Goal: Task Accomplishment & Management: Complete application form

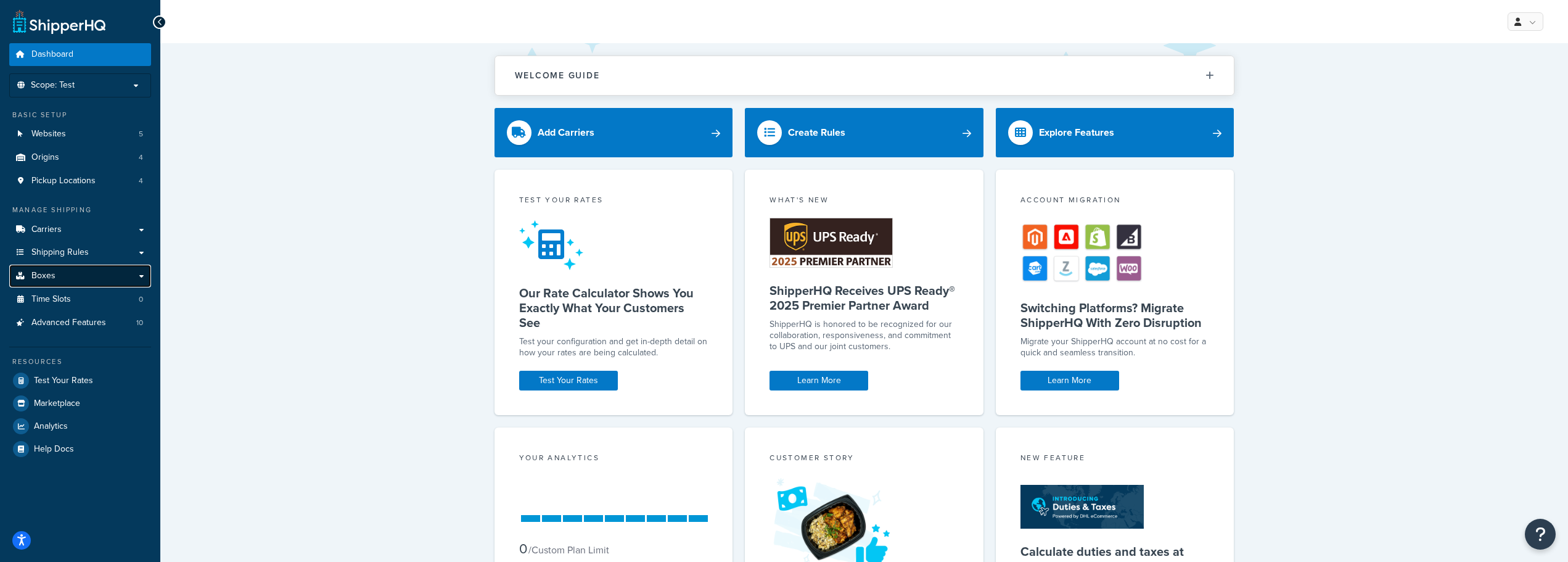
click at [50, 278] on span "Boxes" at bounding box center [43, 275] width 24 height 10
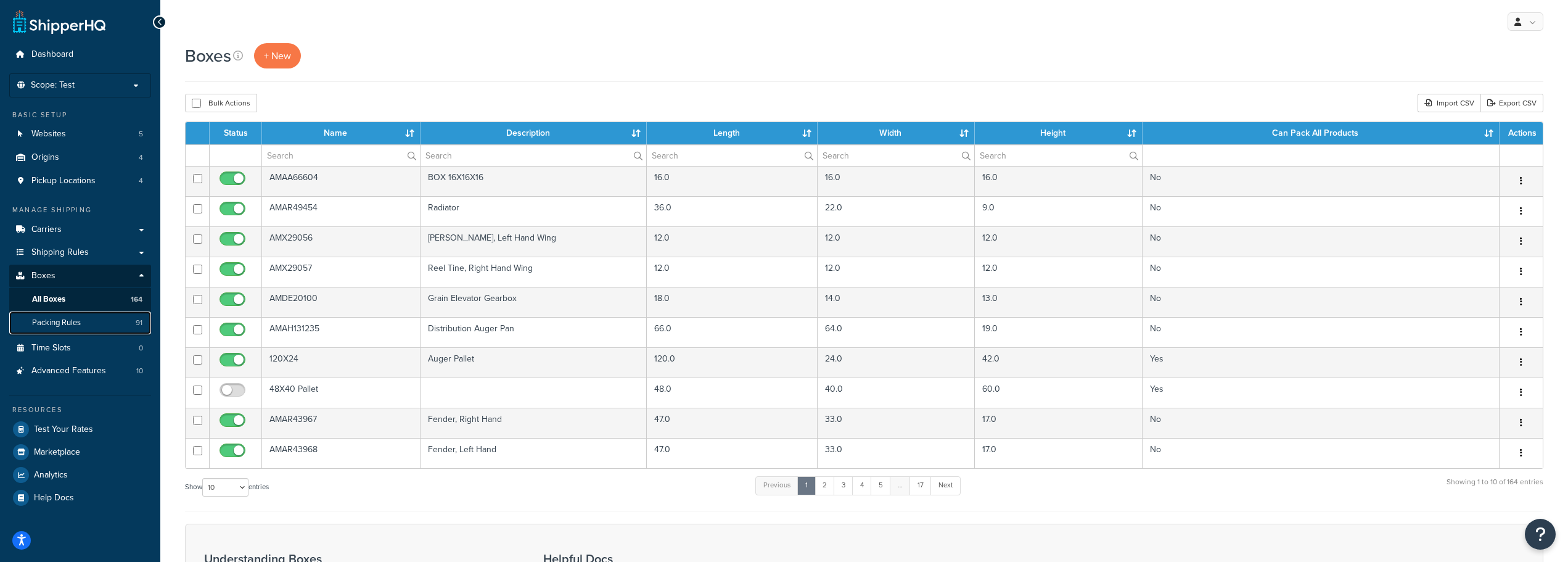
click at [57, 324] on span "Packing Rules" at bounding box center [56, 323] width 49 height 10
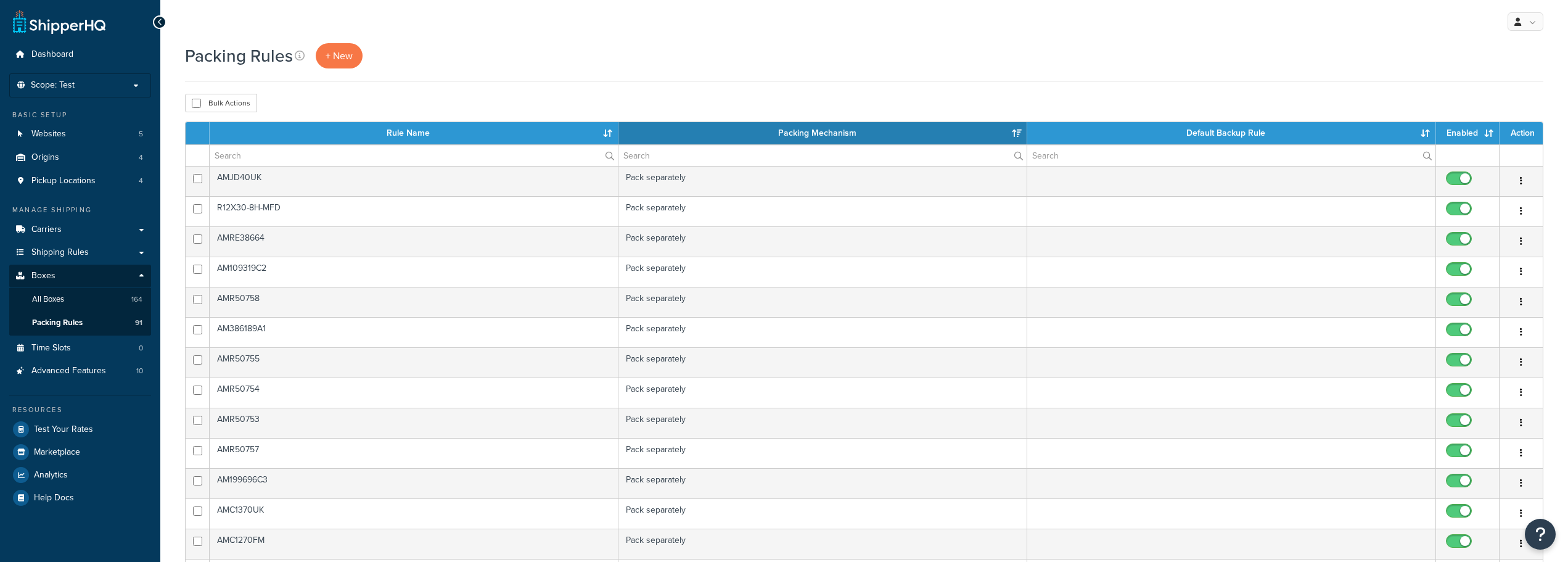
select select "15"
click at [342, 49] on span "+ New" at bounding box center [339, 56] width 27 height 14
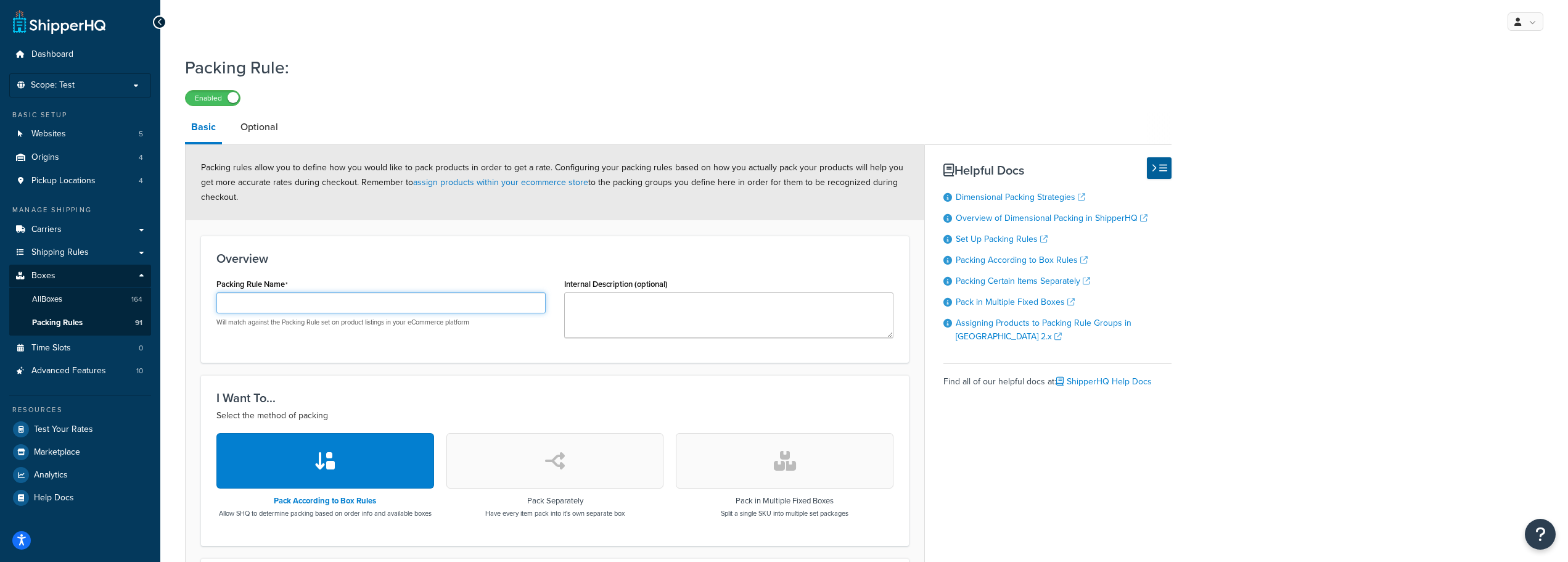
click at [255, 298] on input "Packing Rule Name" at bounding box center [381, 303] width 329 height 21
paste input "AM70261975"
type input "AM70261975"
click at [611, 297] on textarea "Internal Description (optional)" at bounding box center [728, 315] width 329 height 46
paste textarea "Muffler"
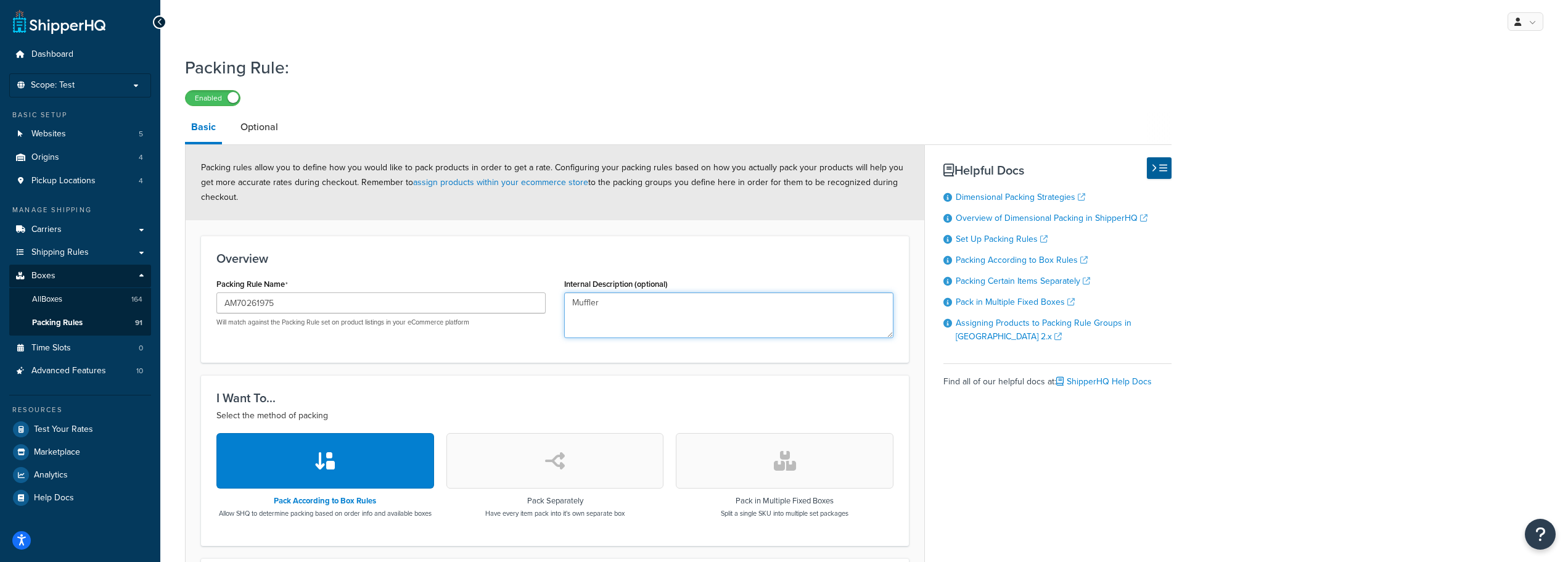
type textarea "Muffler"
click at [566, 476] on button "button" at bounding box center [555, 460] width 218 height 56
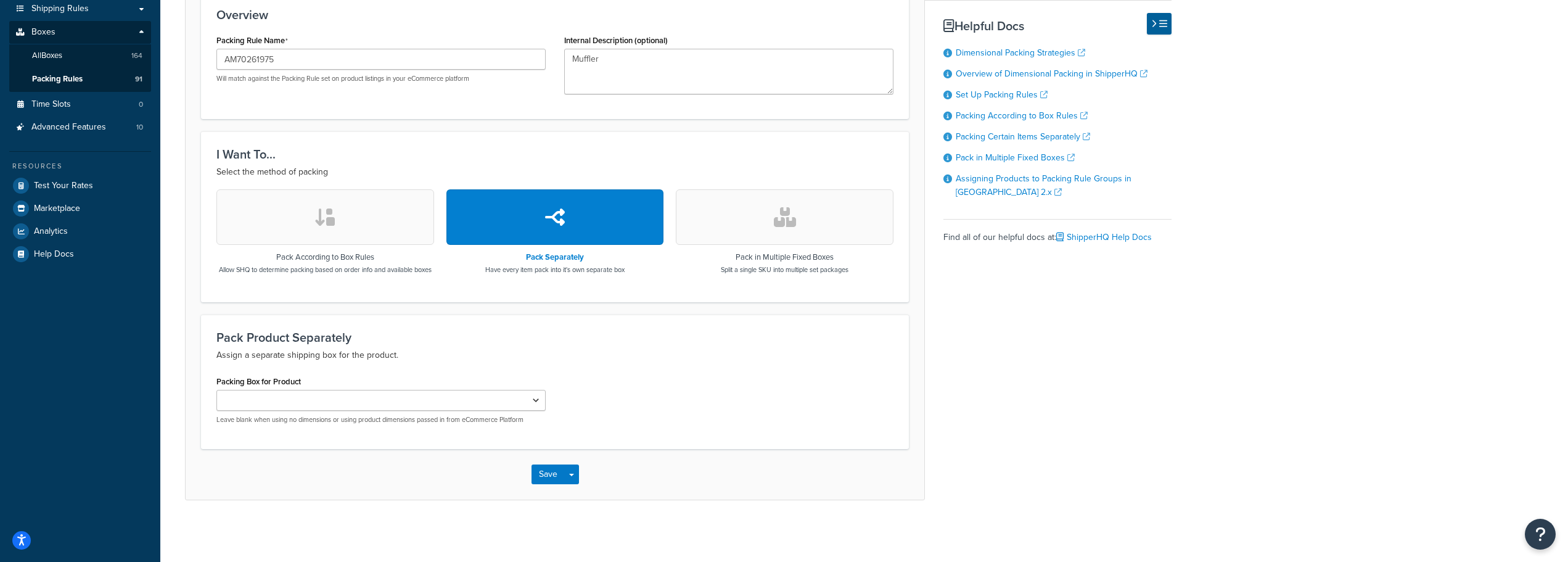
scroll to position [253, 0]
click at [556, 478] on button "Save" at bounding box center [548, 474] width 33 height 19
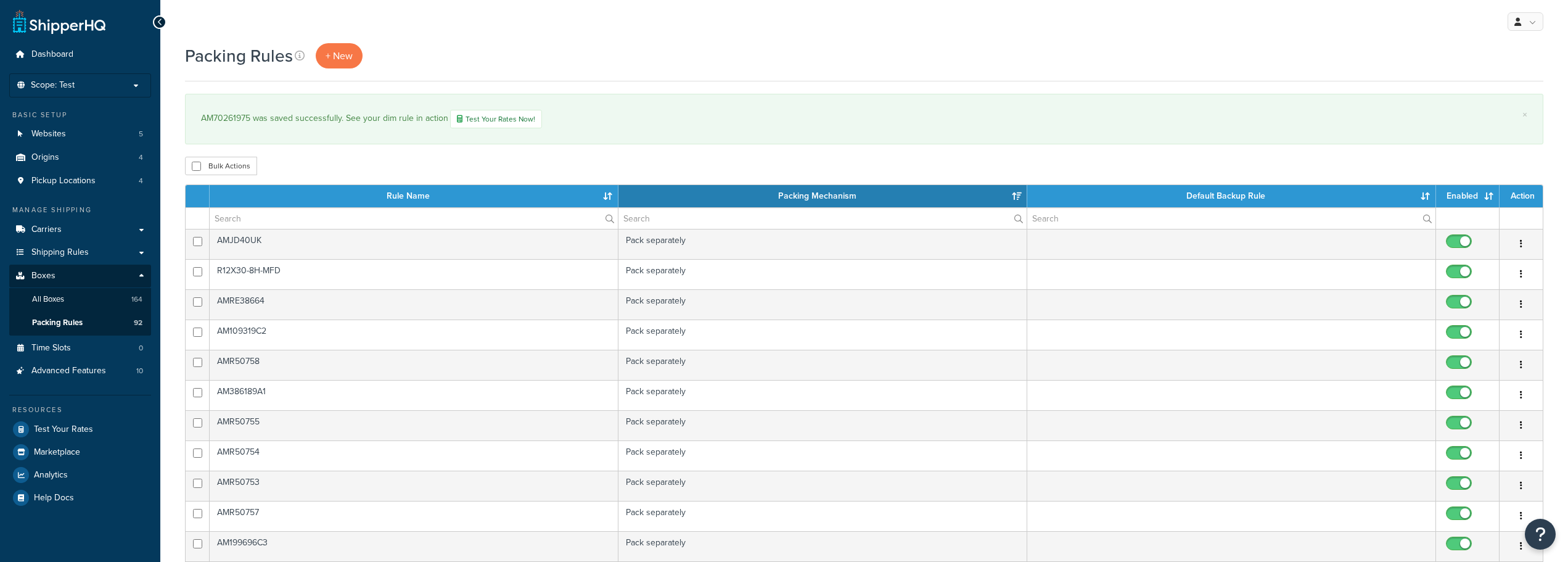
select select "15"
click at [42, 282] on link "Boxes" at bounding box center [80, 275] width 142 height 23
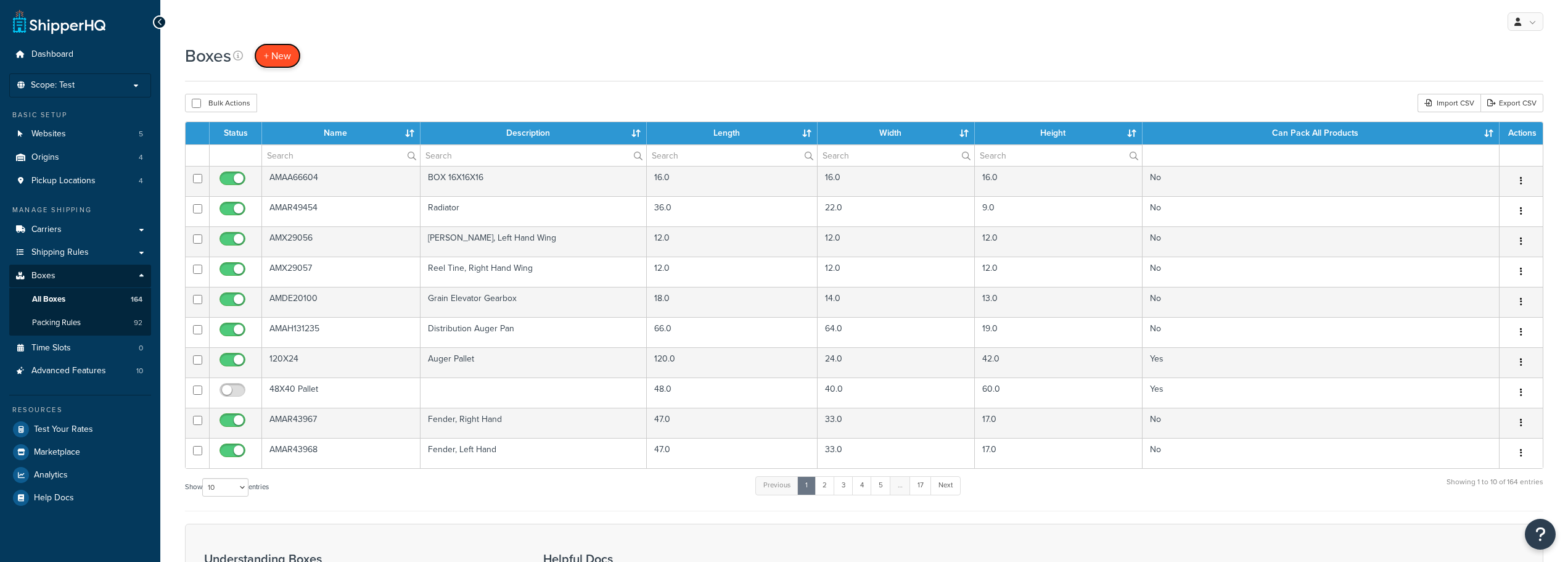
click at [282, 68] on link "+ New" at bounding box center [277, 56] width 47 height 25
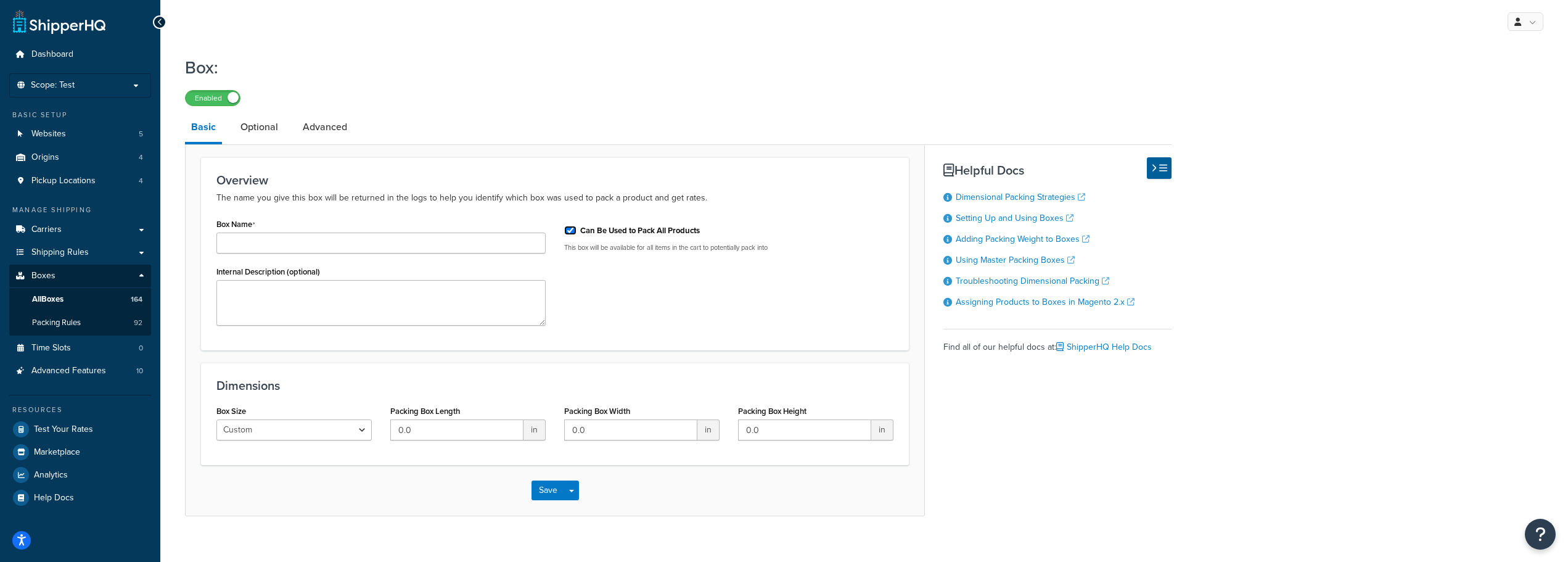
click at [572, 227] on input "Can Be Used to Pack All Products" at bounding box center [570, 230] width 13 height 9
checkbox input "false"
click at [269, 307] on textarea "Internal Description (optional)" at bounding box center [381, 303] width 329 height 46
paste textarea "Muffler"
type textarea "Muffler"
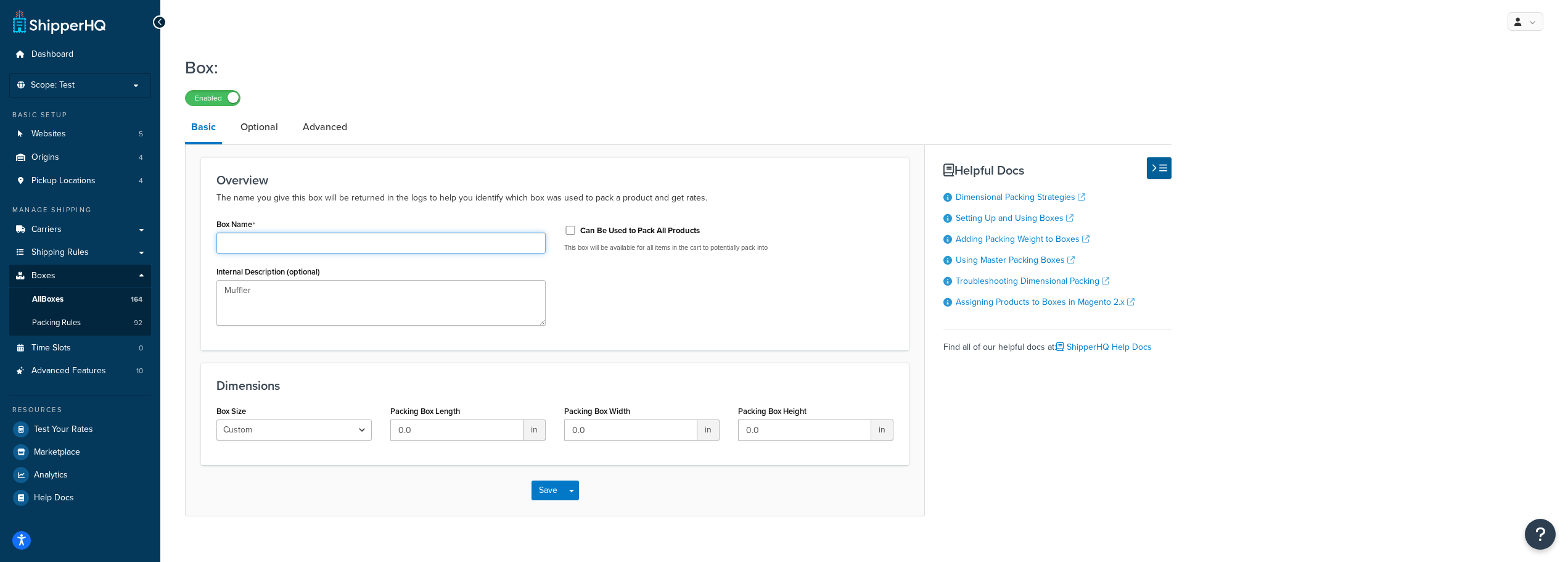
click at [305, 240] on input "Box Name" at bounding box center [381, 243] width 329 height 21
paste input "AM70261975"
type input "AM70261975"
click at [423, 426] on input "0.0" at bounding box center [456, 430] width 133 height 21
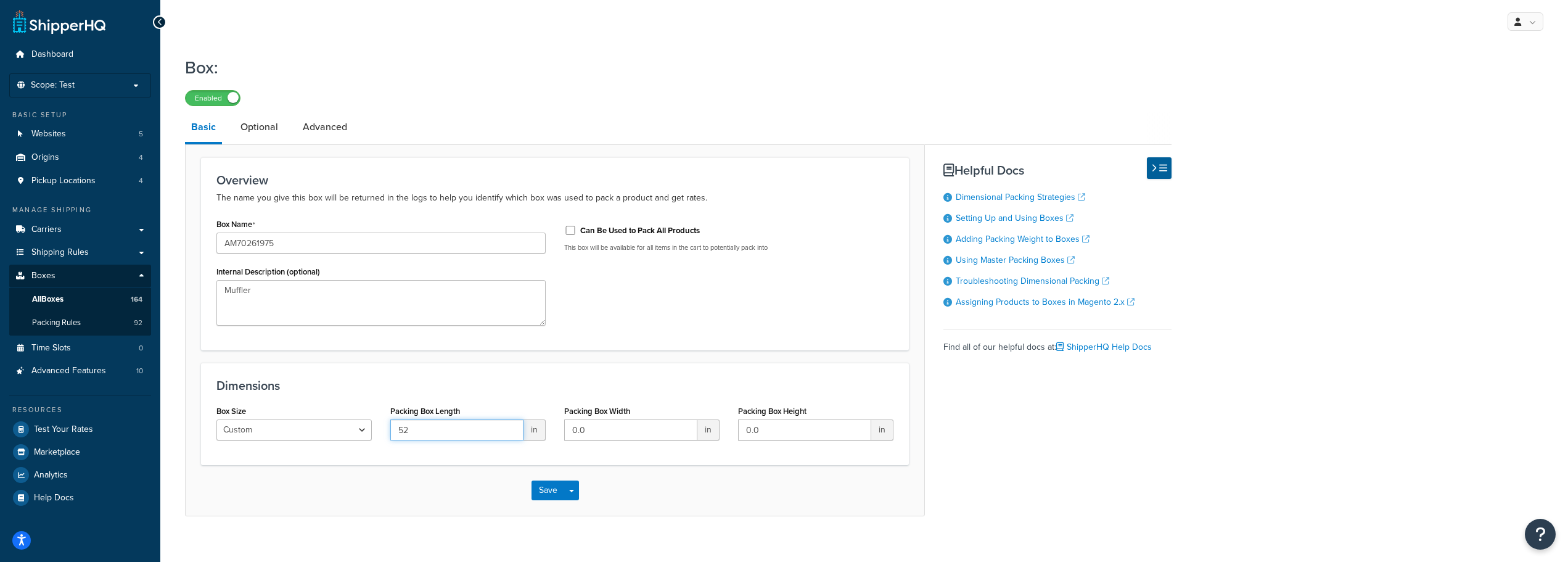
type input "52"
type input "13"
type input "7"
click at [542, 488] on button "Save" at bounding box center [548, 490] width 33 height 19
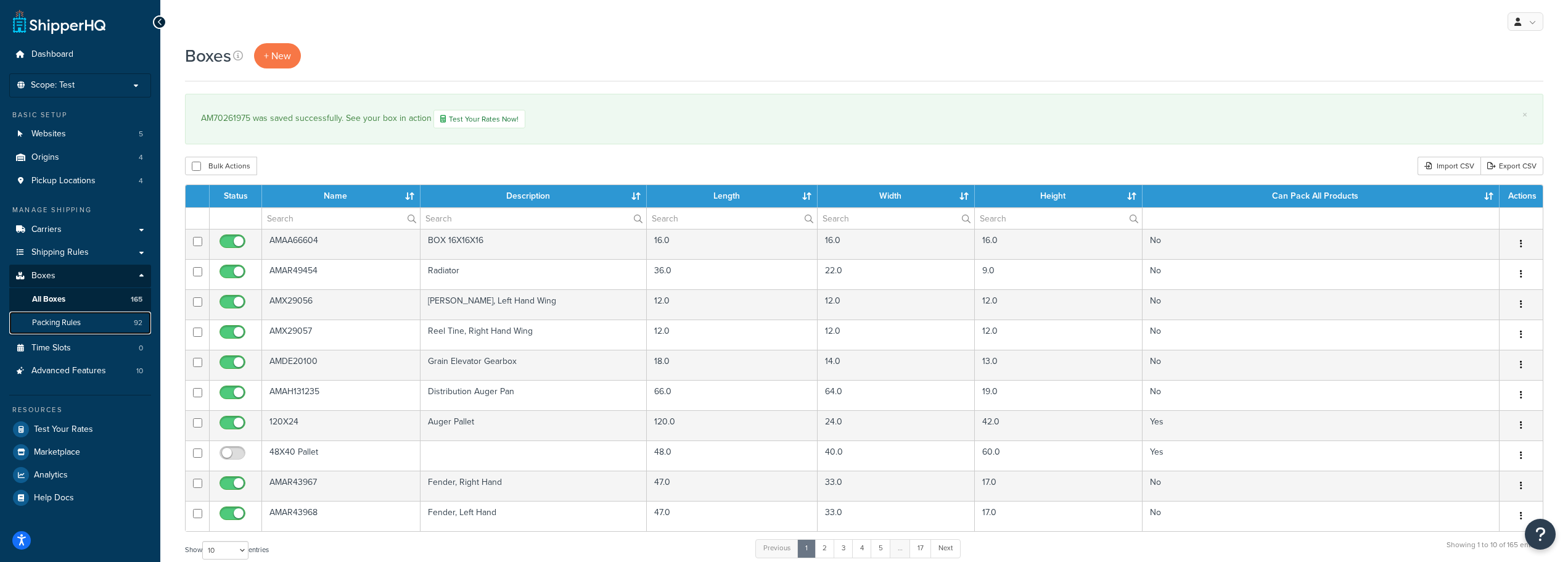
click at [57, 321] on span "Packing Rules" at bounding box center [56, 323] width 49 height 10
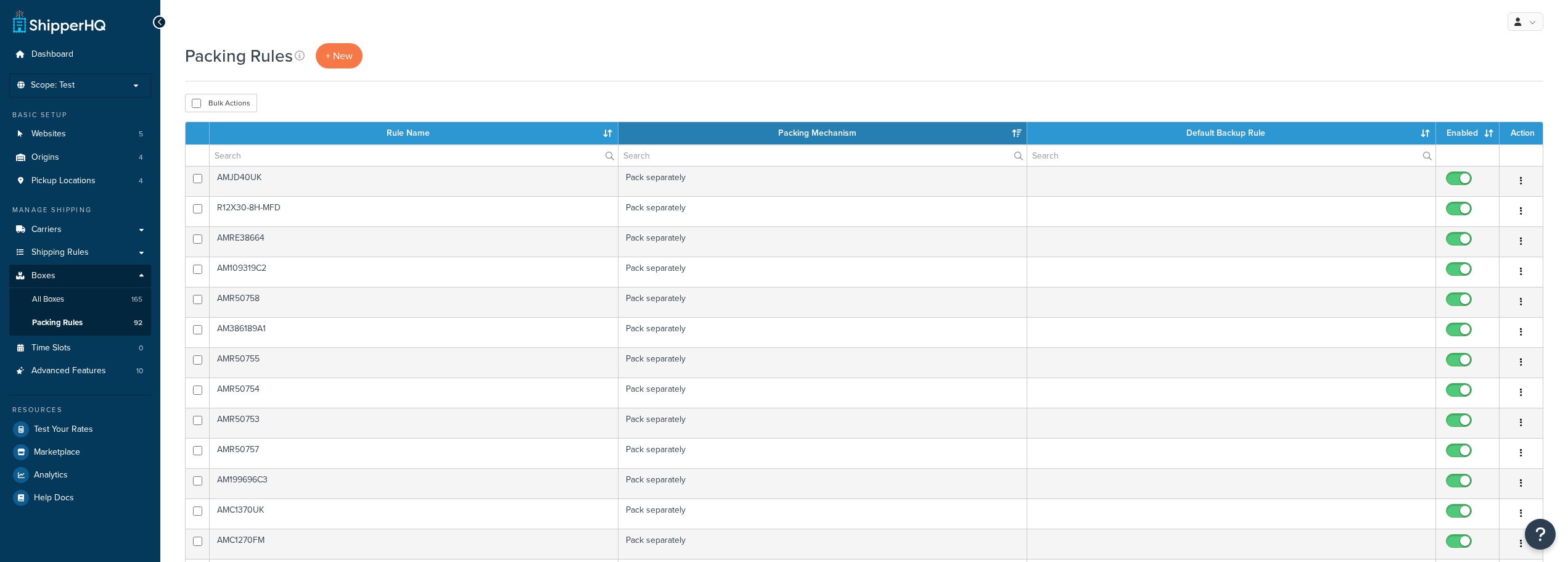
select select "15"
click at [279, 156] on input "text" at bounding box center [413, 155] width 408 height 21
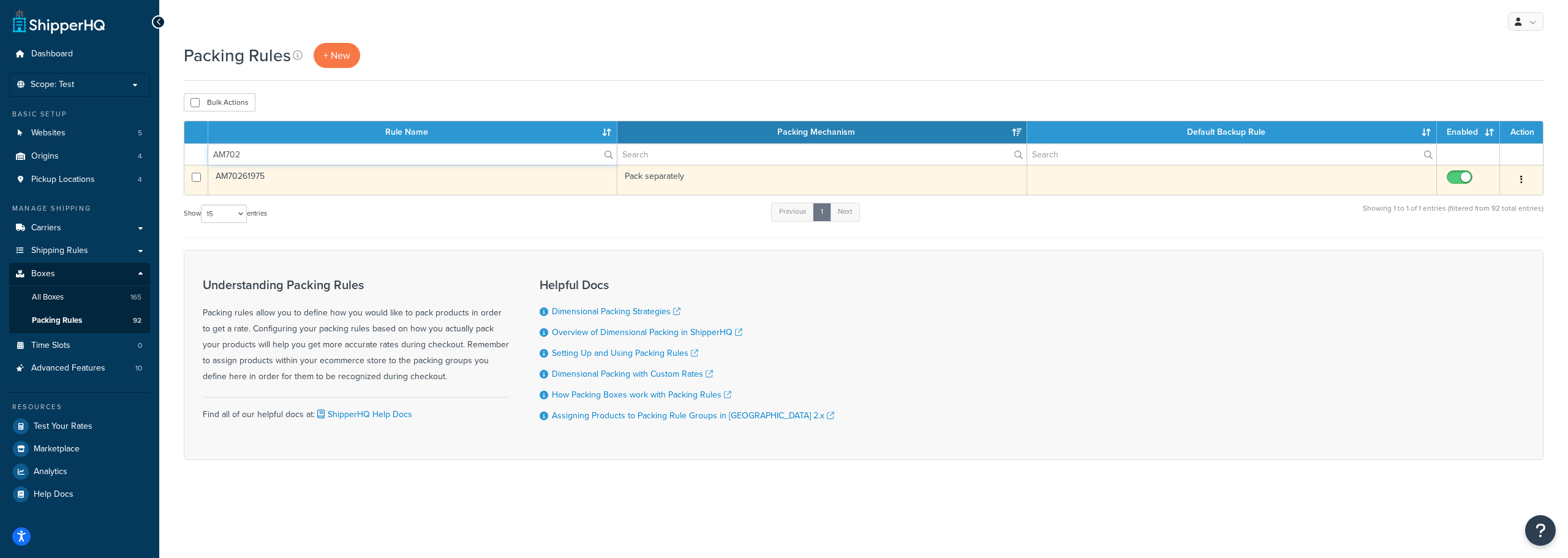
type input "AM702"
click at [251, 175] on td "AM70261975" at bounding box center [413, 179] width 409 height 30
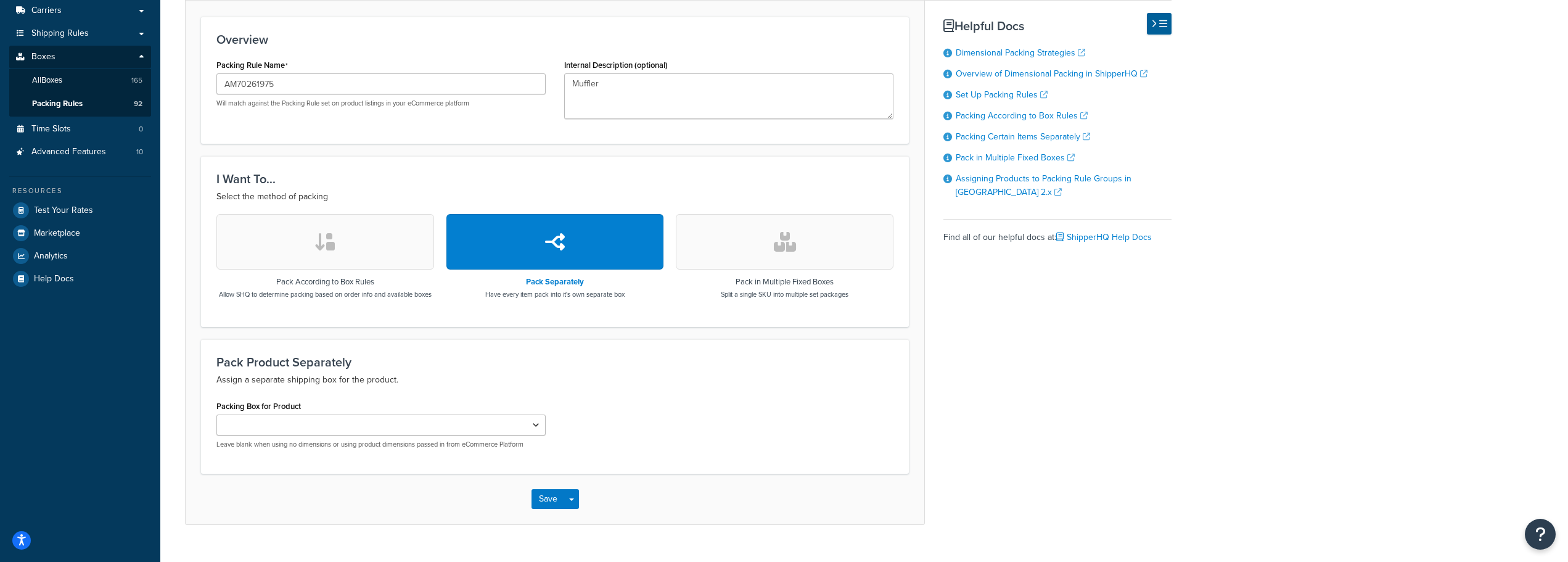
scroll to position [253, 0]
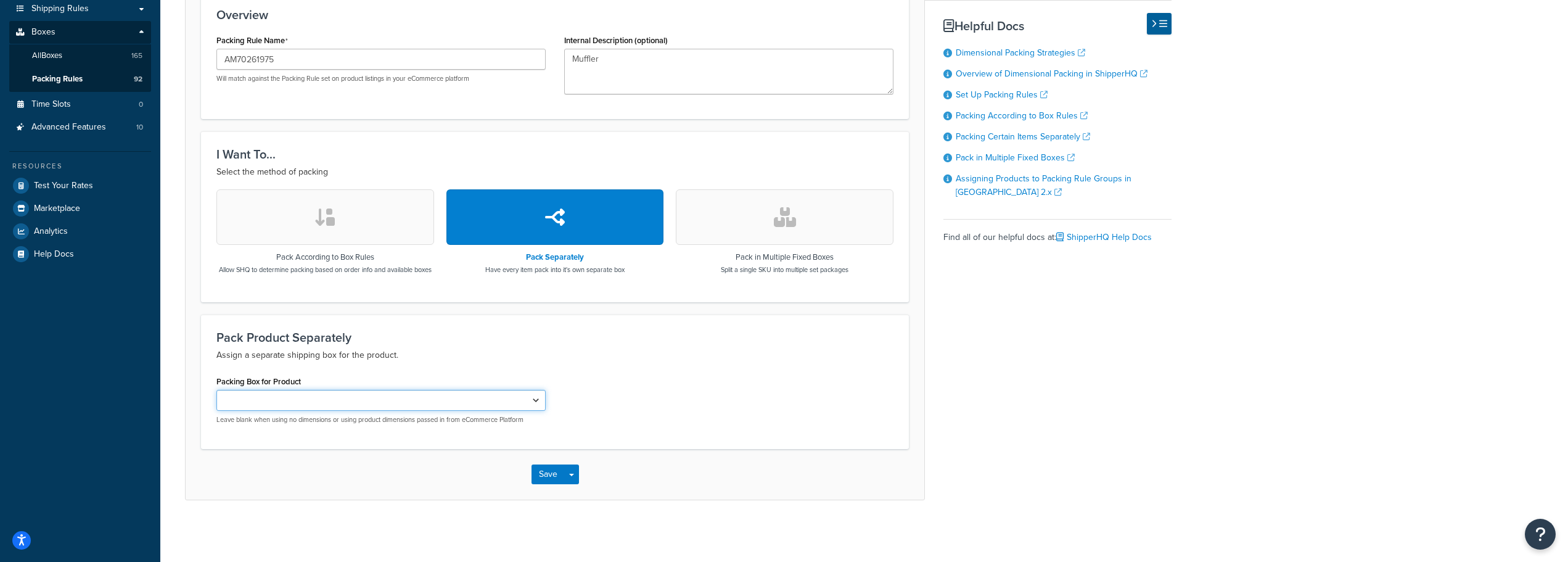
click at [534, 405] on select "AMAA66604 AMAR49454 AMX29056 AMX29057 AMDE20100 AMAH131235 AMAR43967 AMAR43968 …" at bounding box center [381, 400] width 329 height 21
select select "740327"
click at [216, 390] on select "AMAA66604 AMAR49454 AMX29056 AMX29057 AMDE20100 AMAH131235 AMAR43967 AMAR43968 …" at bounding box center [381, 400] width 329 height 21
click at [566, 474] on button "Save Dropdown" at bounding box center [571, 474] width 15 height 19
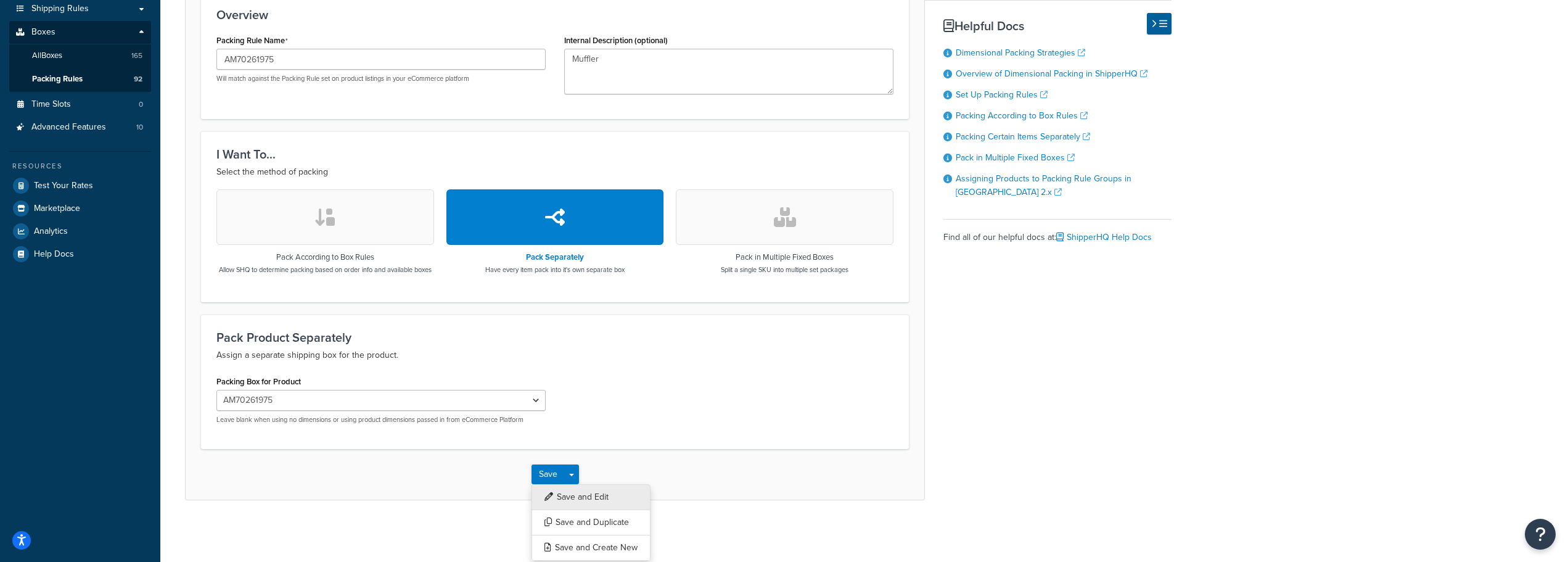
click at [560, 491] on button "Save and Edit" at bounding box center [591, 497] width 119 height 26
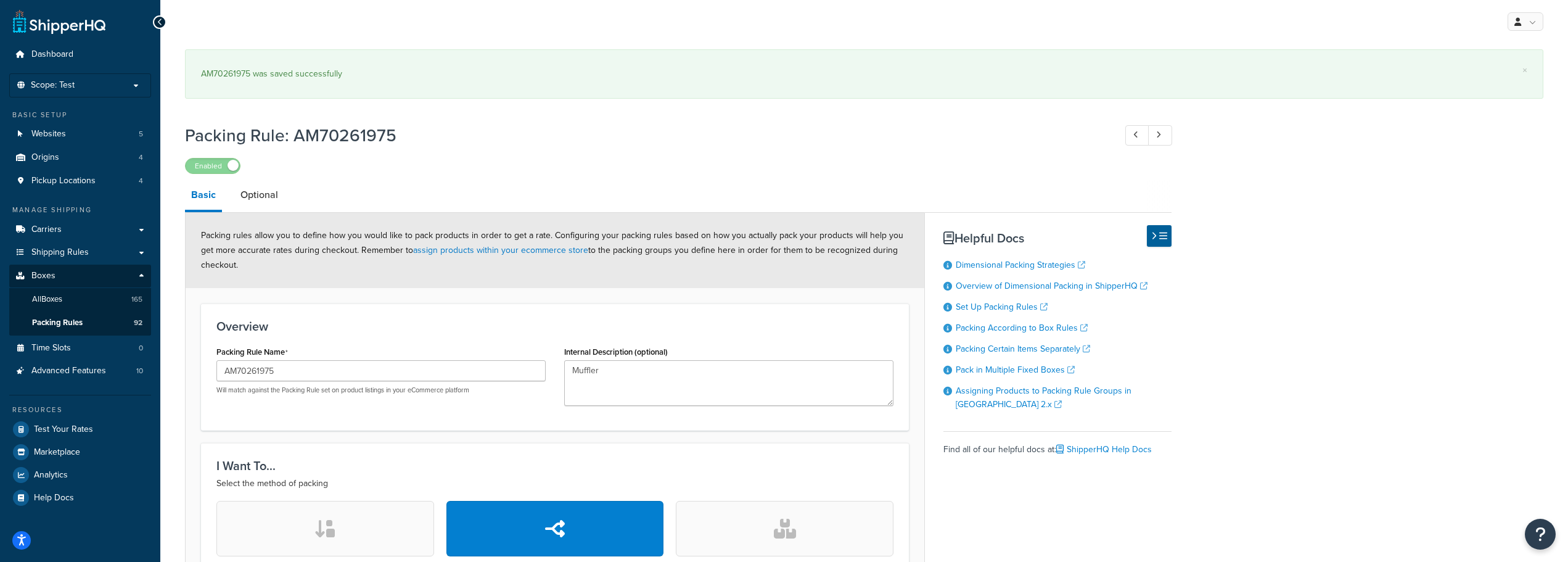
select select "740327"
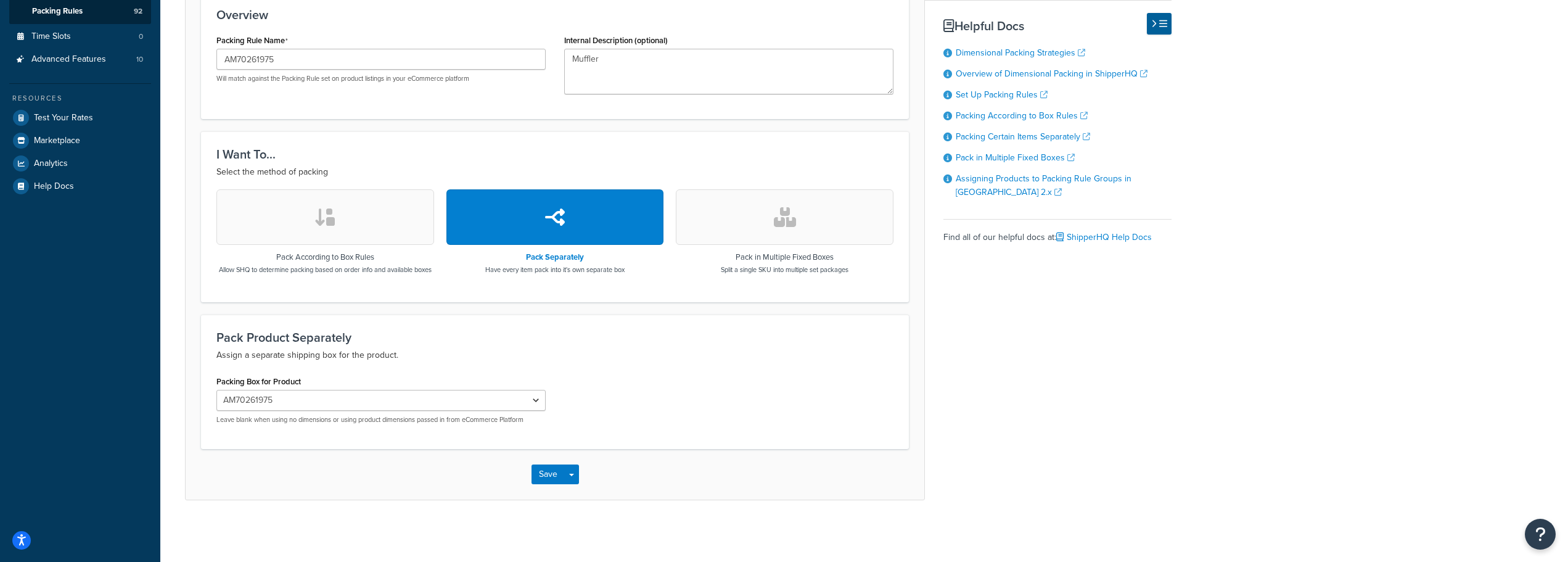
scroll to position [321, 0]
click at [538, 476] on button "Save" at bounding box center [548, 474] width 33 height 19
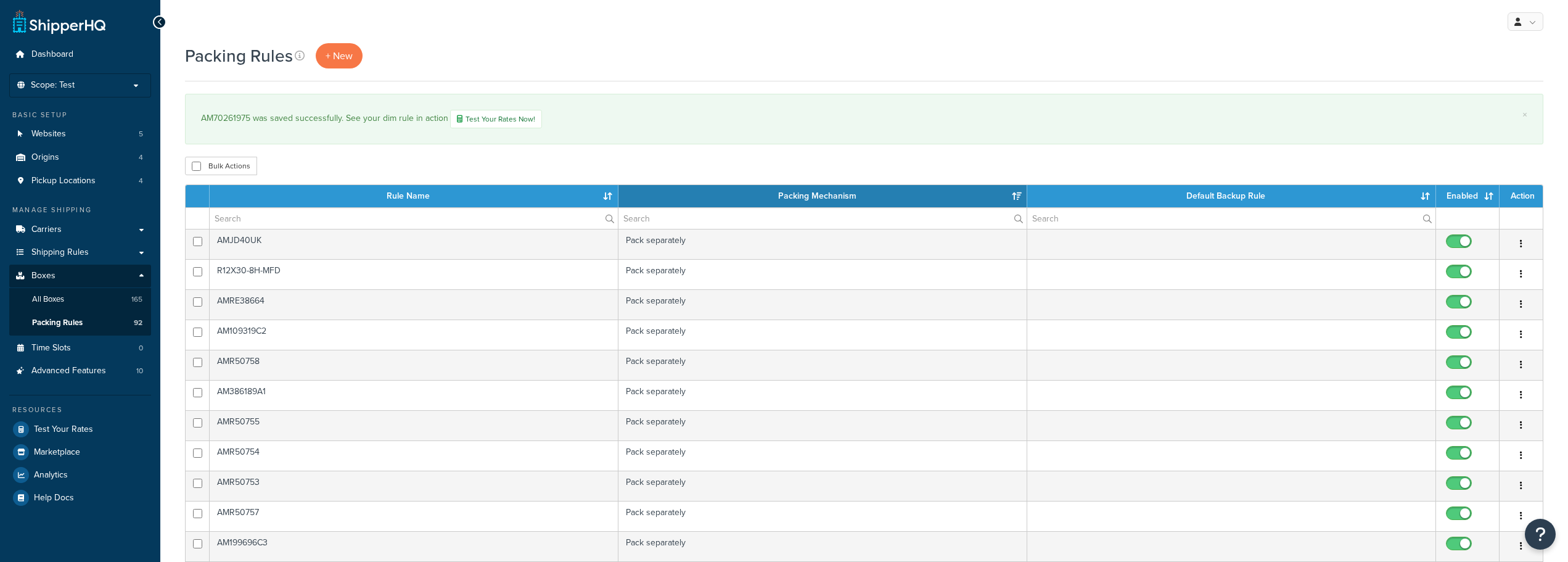
select select "15"
click at [53, 90] on span "Scope: Test" at bounding box center [52, 85] width 44 height 10
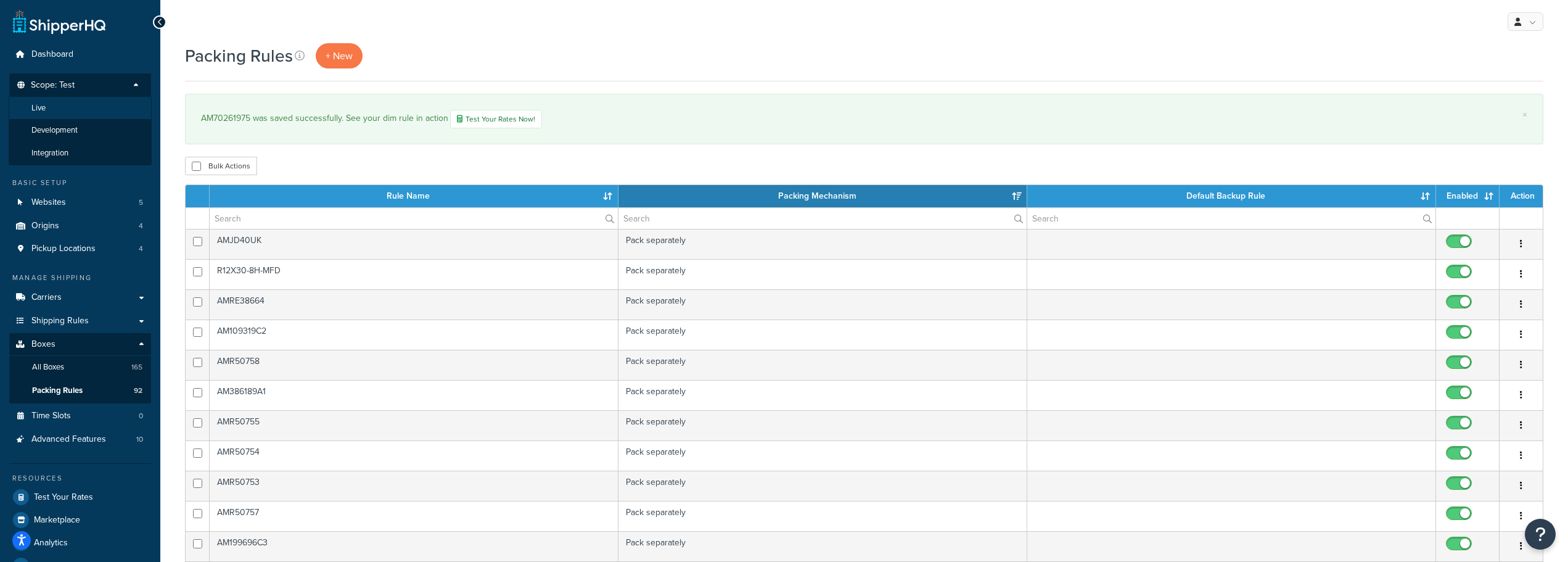
click at [49, 111] on li "Live" at bounding box center [80, 108] width 143 height 23
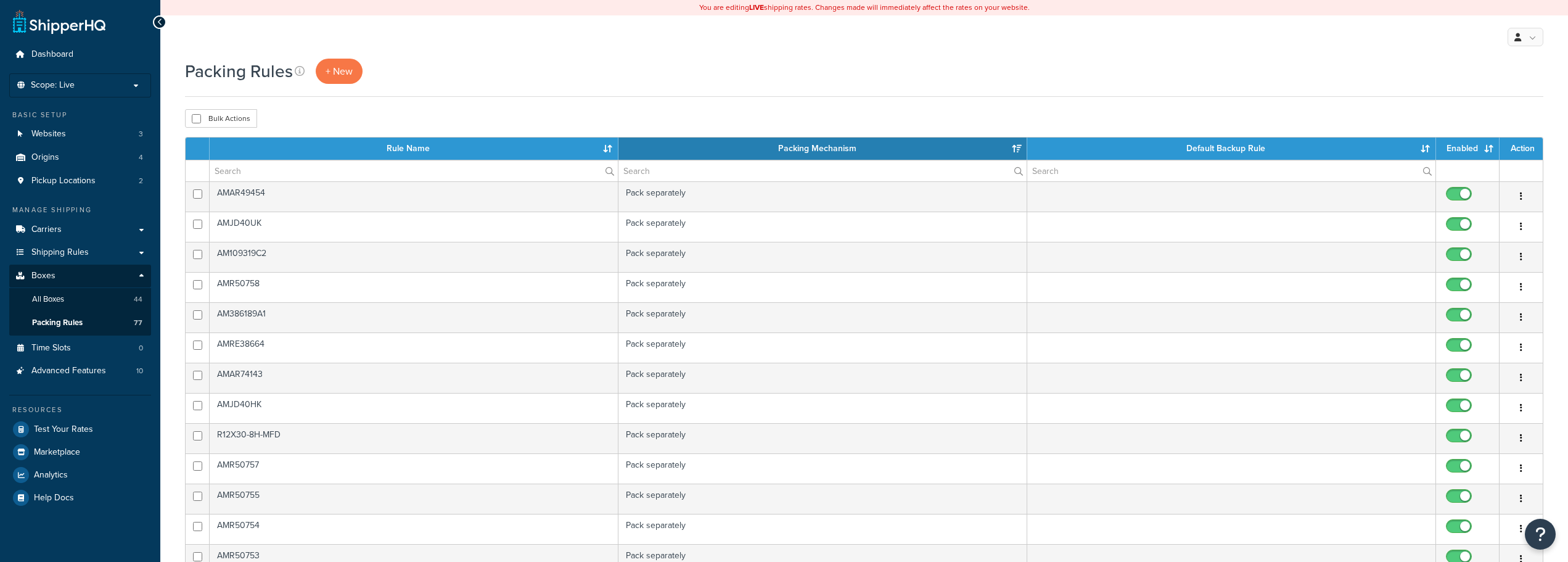
select select "15"
click at [54, 300] on span "All Boxes" at bounding box center [48, 299] width 32 height 10
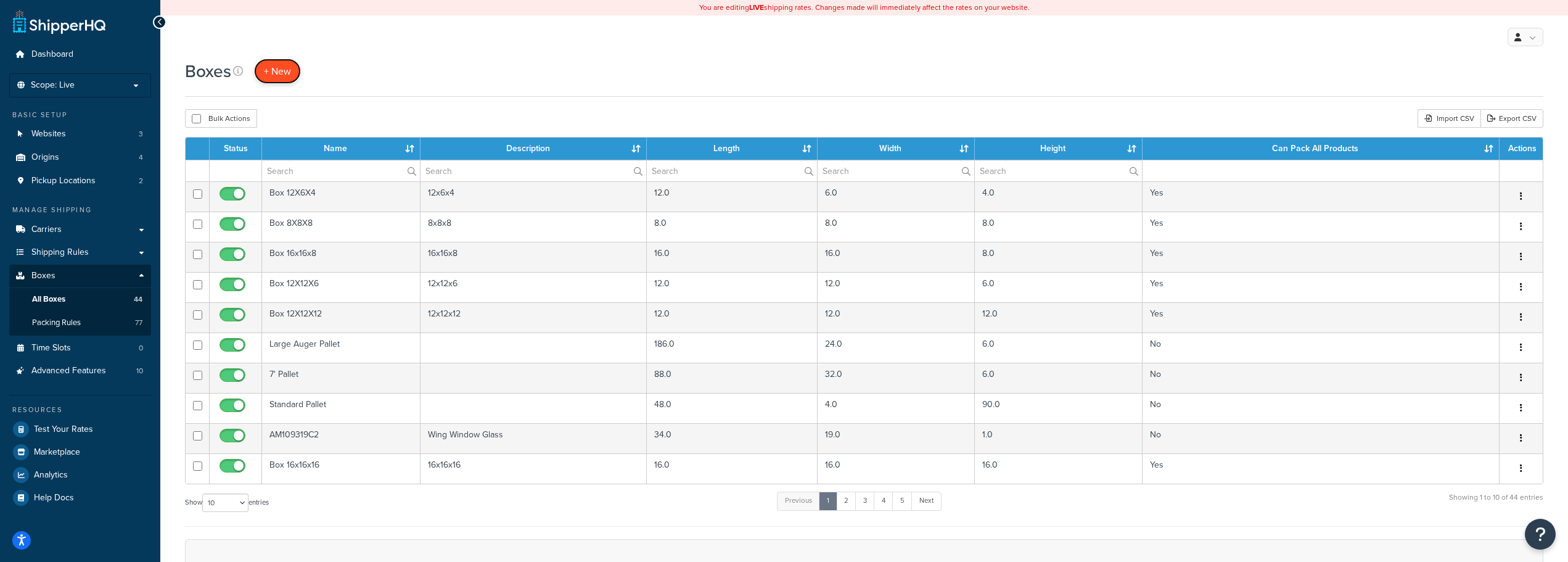
click at [286, 61] on link "+ New" at bounding box center [277, 71] width 47 height 25
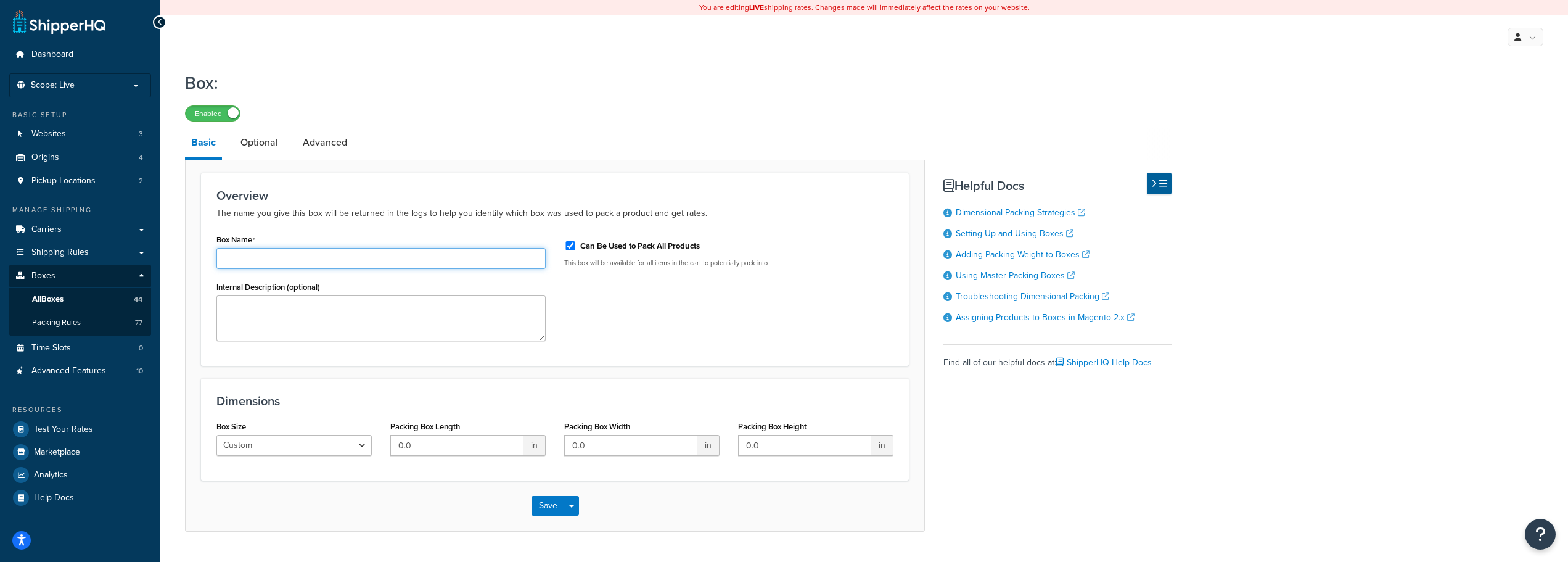
click at [236, 258] on input "Box Name" at bounding box center [381, 258] width 329 height 21
paste input "AM70261975"
type input "AM70261975"
click at [570, 245] on input "Can Be Used to Pack All Products" at bounding box center [570, 246] width 13 height 9
checkbox input "false"
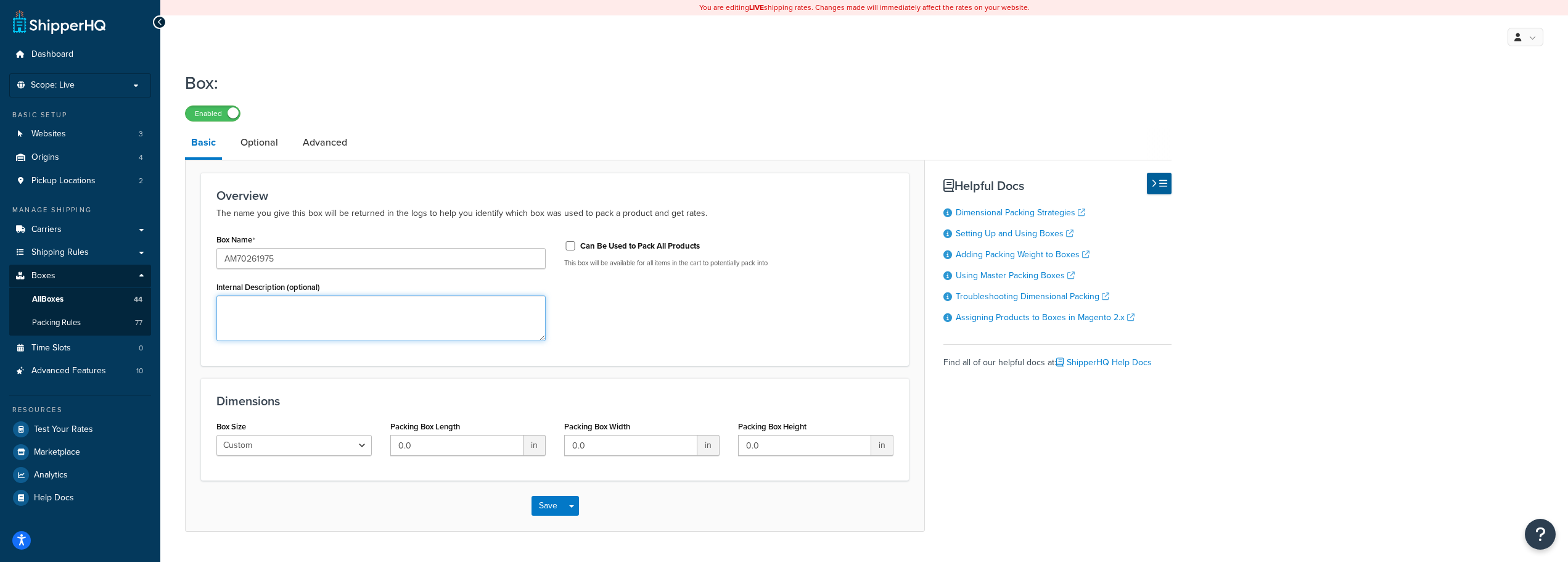
click at [360, 326] on textarea "Internal Description (optional)" at bounding box center [381, 319] width 329 height 46
paste textarea "Muffler"
type textarea "Muffler"
click at [483, 459] on div "Packing Box Length 0.0 in" at bounding box center [468, 441] width 174 height 47
click at [476, 452] on input "0.0" at bounding box center [456, 445] width 133 height 21
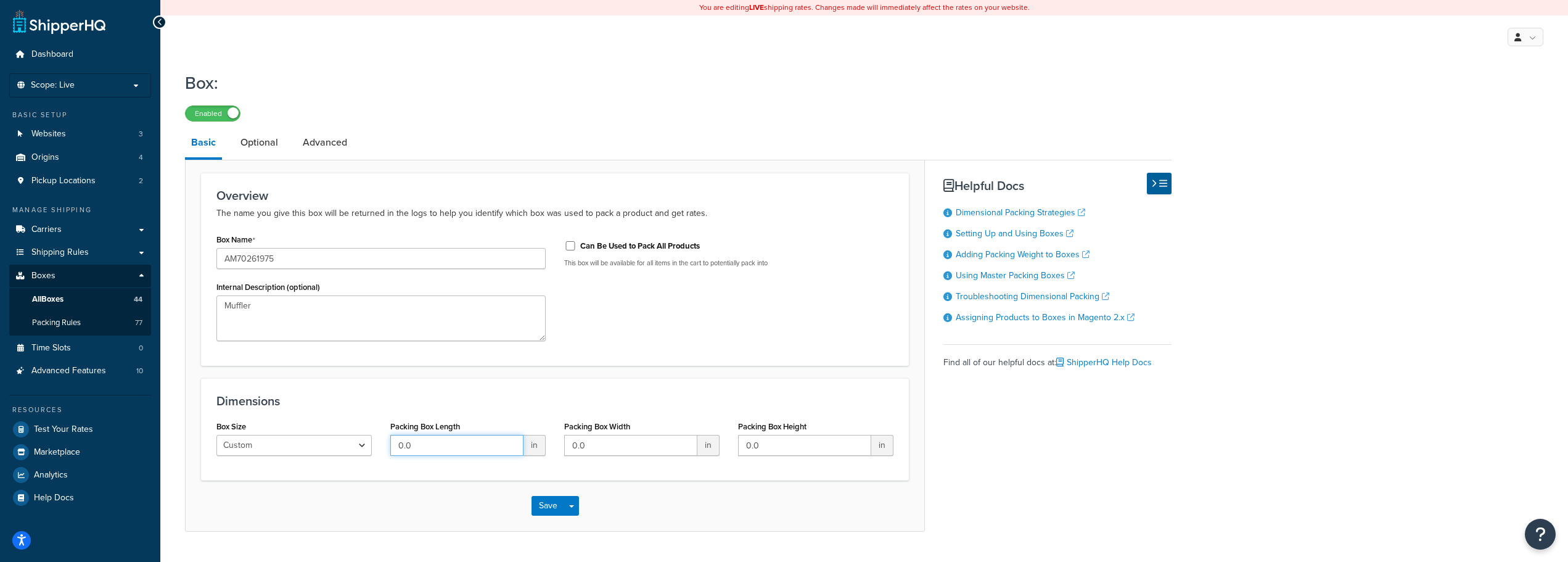
click at [476, 452] on input "0.0" at bounding box center [456, 445] width 133 height 21
type input "52"
type input "13"
type input "7"
click at [546, 504] on button "Save" at bounding box center [548, 506] width 33 height 19
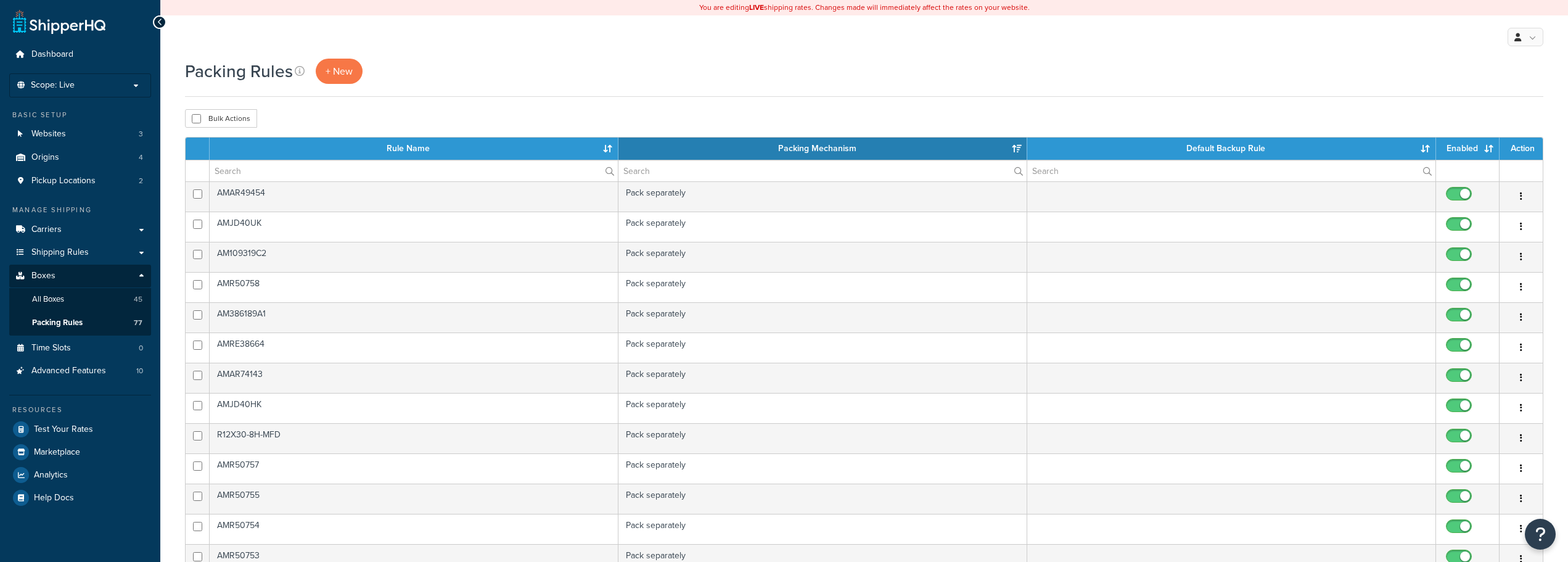
select select "15"
click at [337, 74] on span "+ New" at bounding box center [339, 71] width 27 height 14
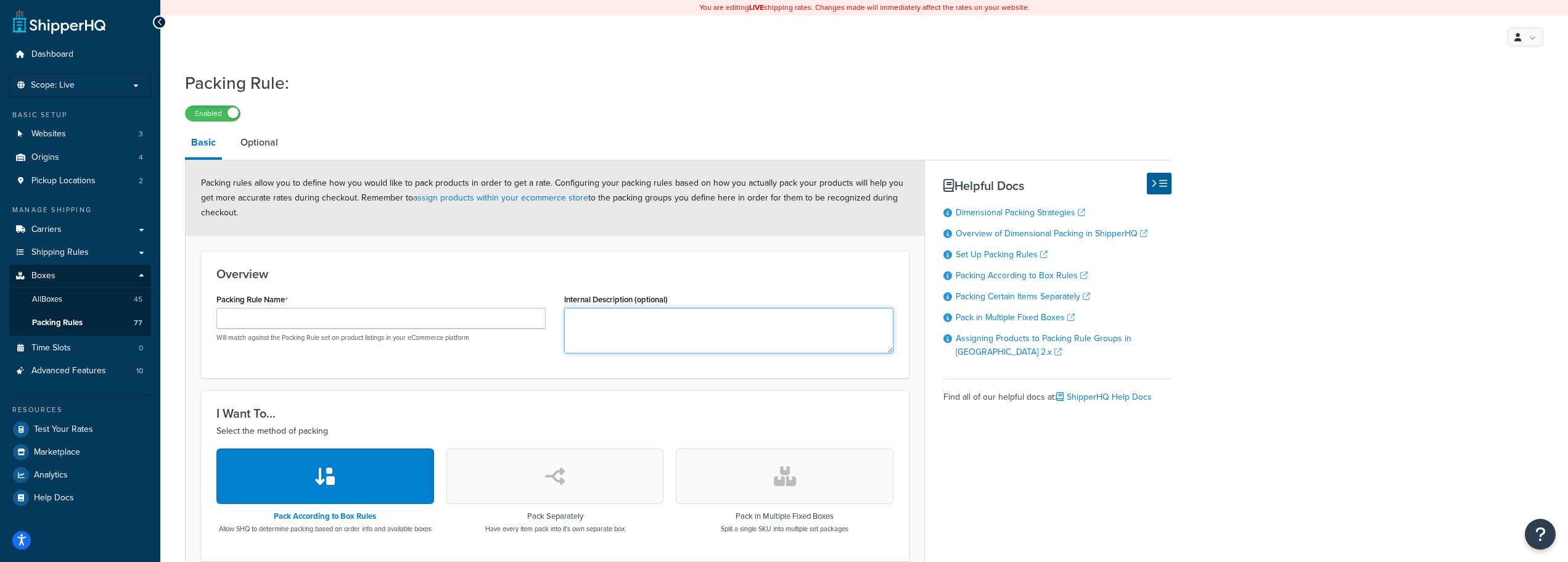
click at [606, 328] on textarea "Internal Description (optional)" at bounding box center [728, 330] width 329 height 46
paste textarea "Muffler"
type textarea "Muffler"
click at [262, 312] on input "Packing Rule Name" at bounding box center [381, 318] width 329 height 21
paste input "AM70261975"
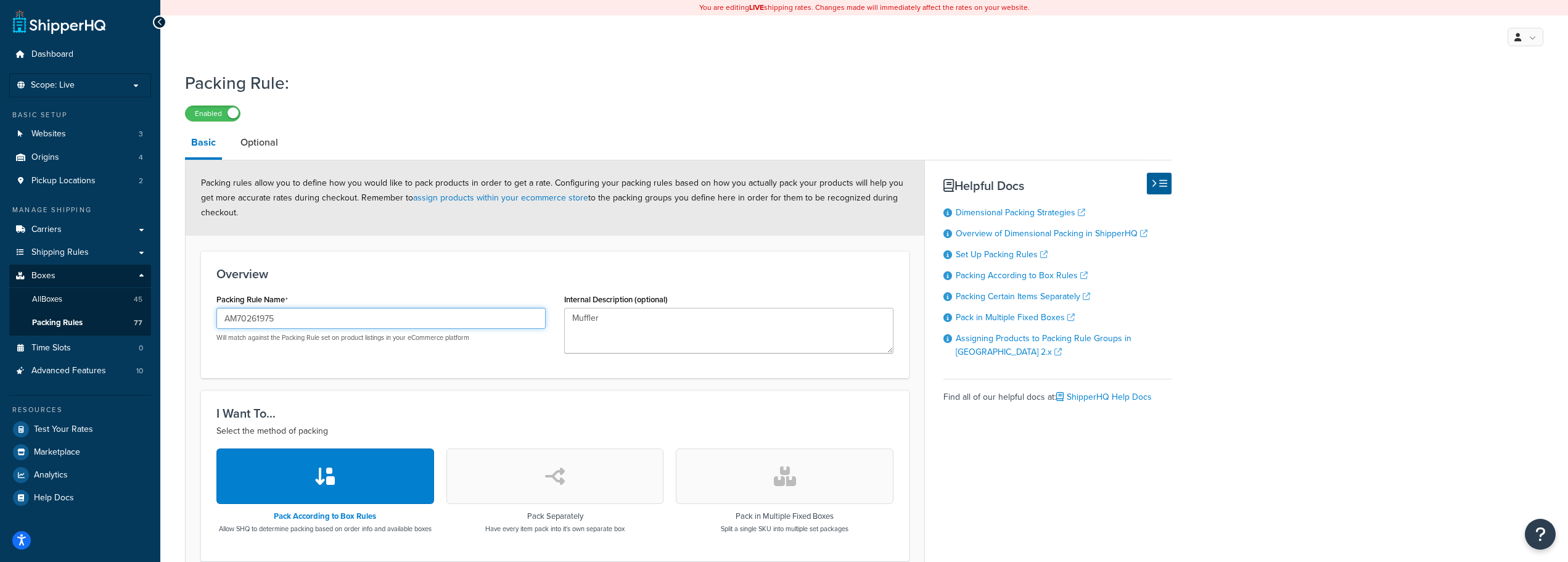
type input "AM70261975"
click at [547, 486] on icon "button" at bounding box center [555, 476] width 19 height 19
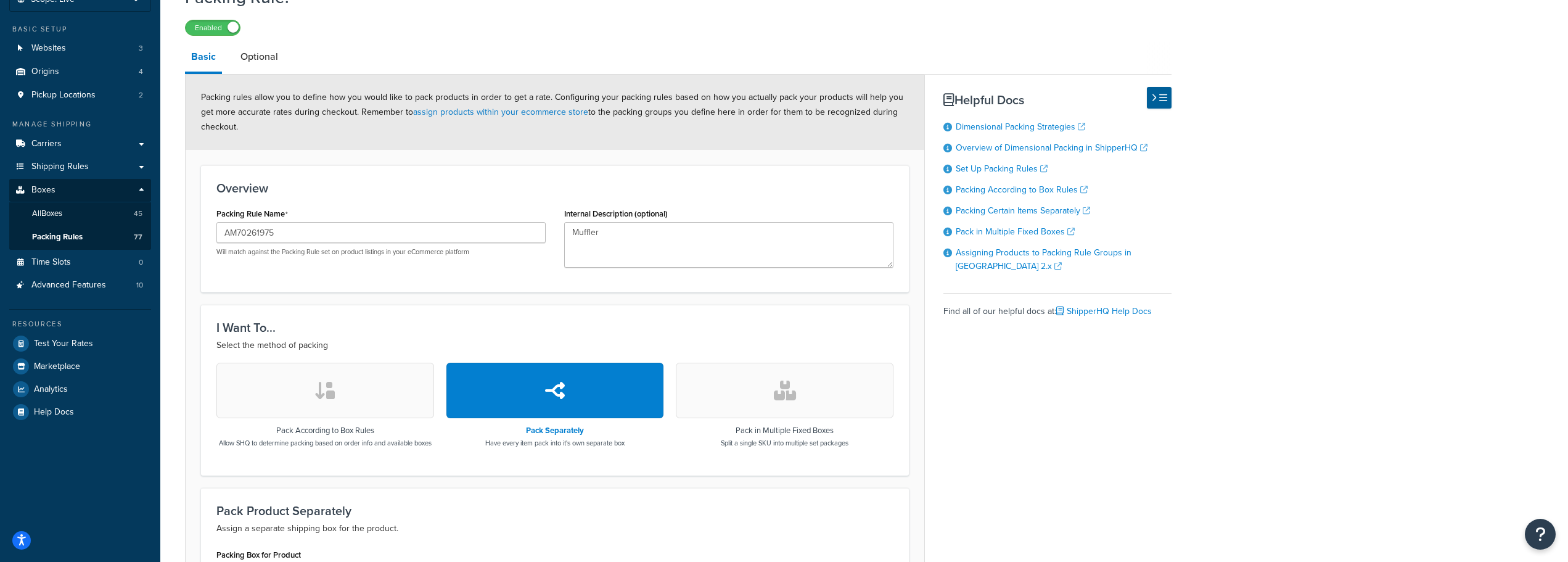
scroll to position [247, 0]
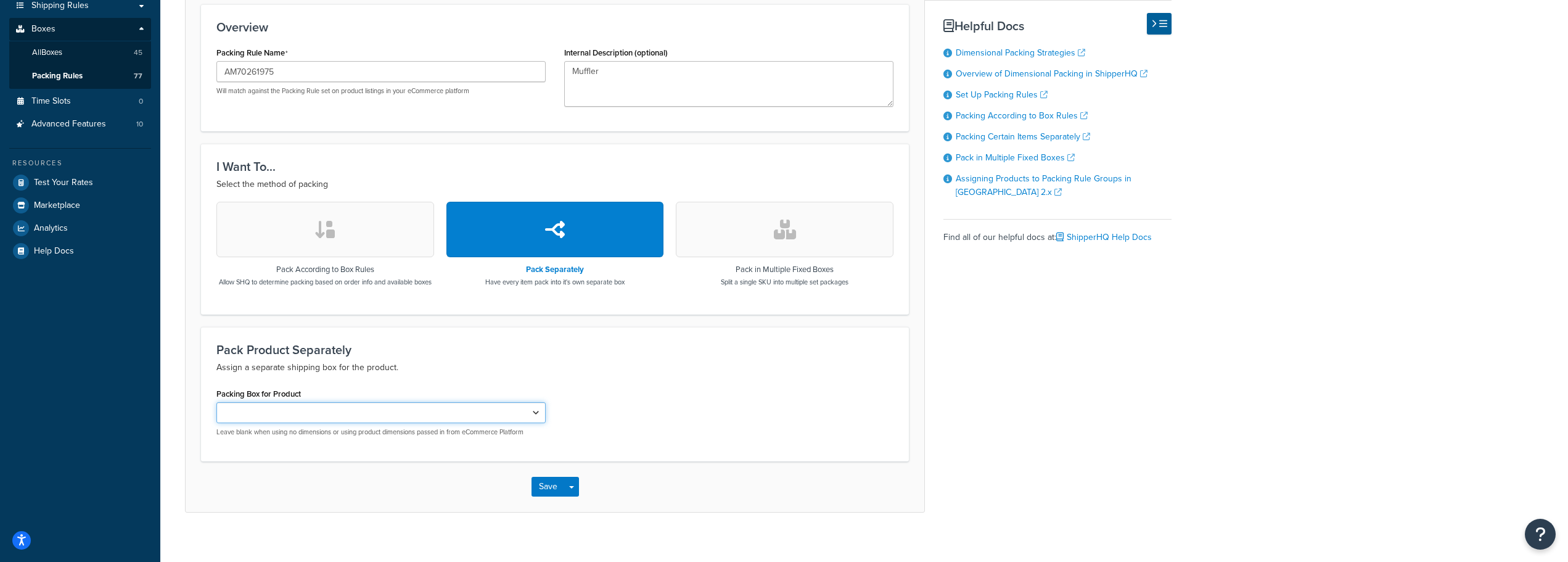
click at [421, 423] on select "Large Auger Pallet 7' Pallet Standard Pallet AM109319C2 AMAR39587 AMR50754 AMAR…" at bounding box center [381, 412] width 329 height 21
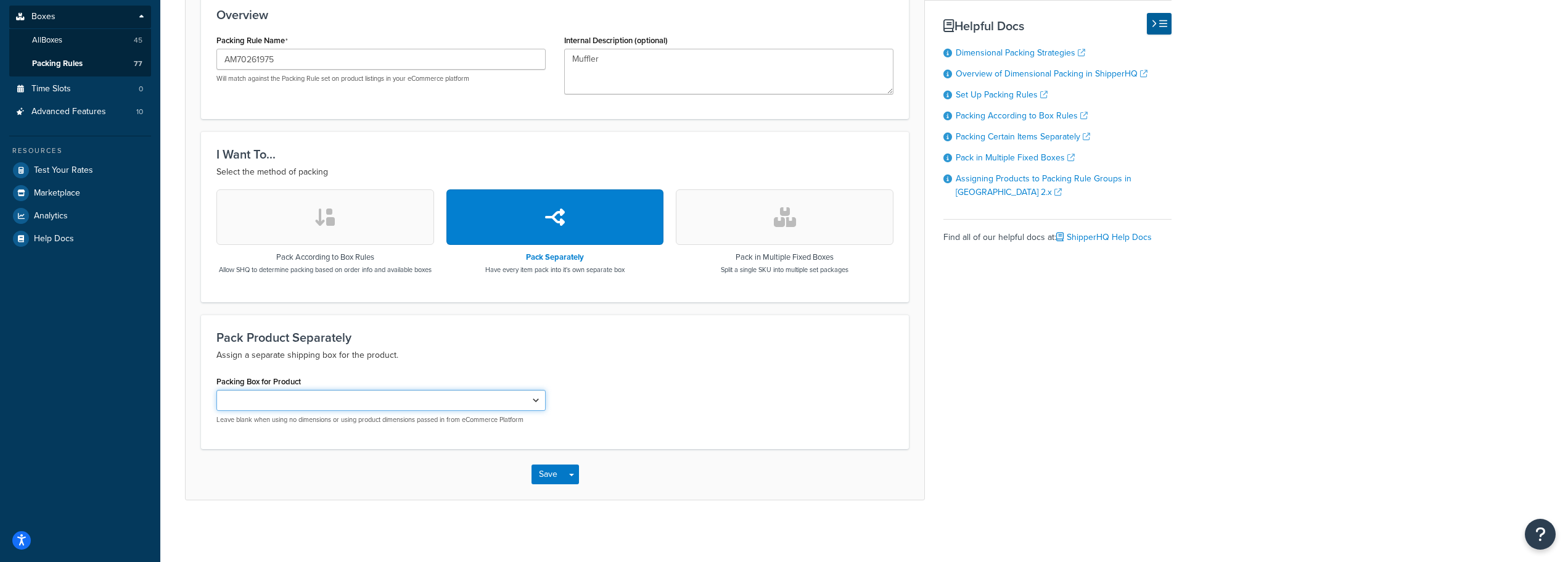
scroll to position [269, 0]
click at [512, 396] on select "Large Auger Pallet 7' Pallet Standard Pallet AM109319C2 AMAR39587 AMR50754 AMAR…" at bounding box center [381, 400] width 329 height 21
select select "740328"
click at [216, 390] on select "Large Auger Pallet 7' Pallet Standard Pallet AM109319C2 AMAR39587 AMR50754 AMAR…" at bounding box center [381, 400] width 329 height 21
click at [546, 474] on button "Save" at bounding box center [548, 474] width 33 height 19
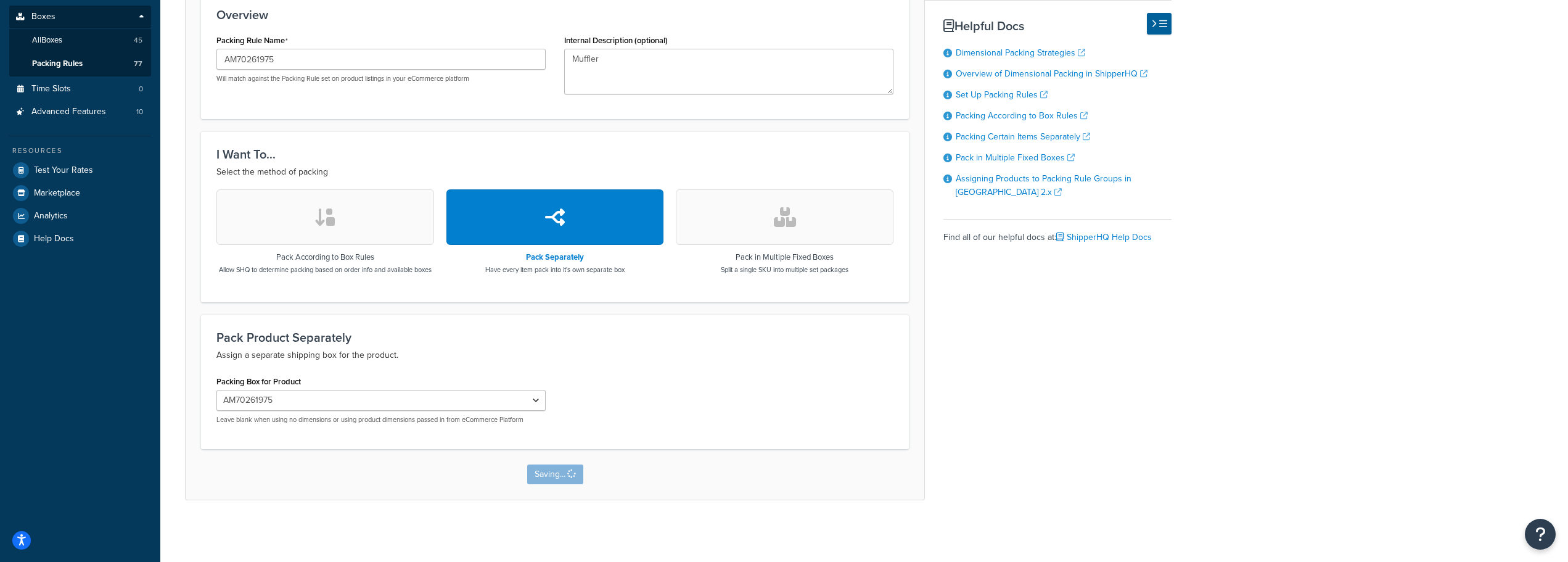
scroll to position [0, 0]
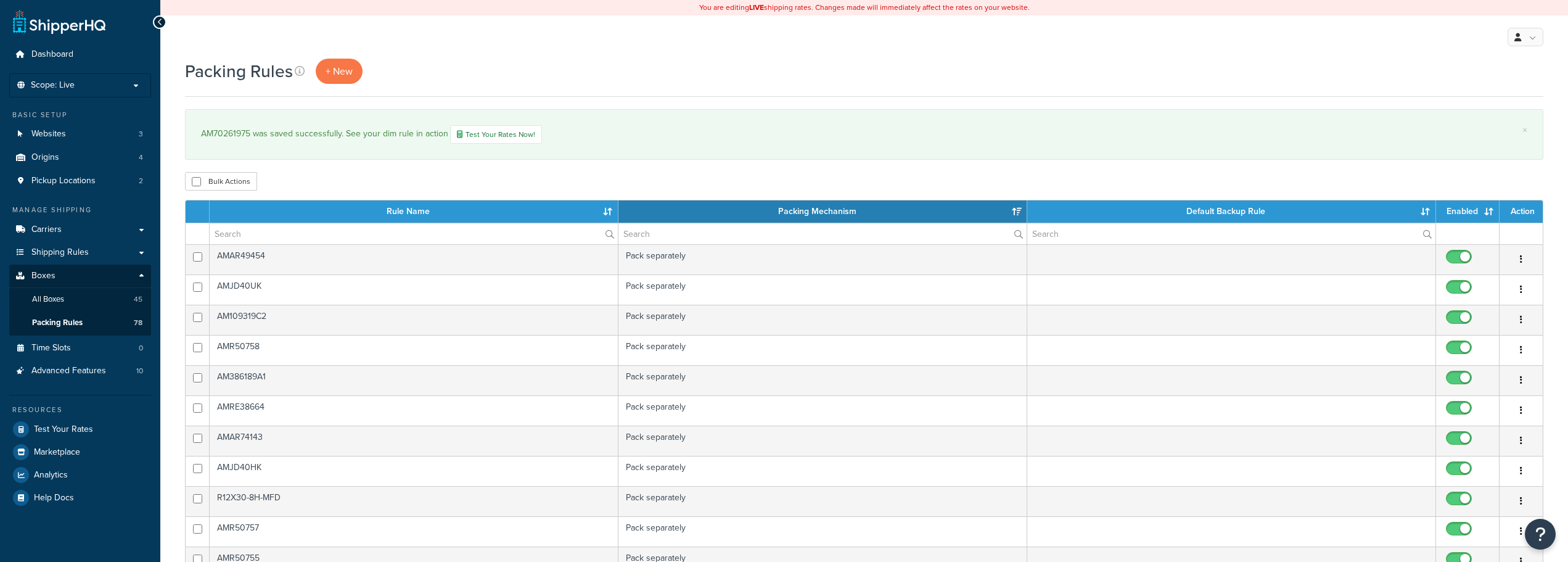
select select "15"
click at [64, 82] on span "Scope: Live" at bounding box center [52, 85] width 44 height 10
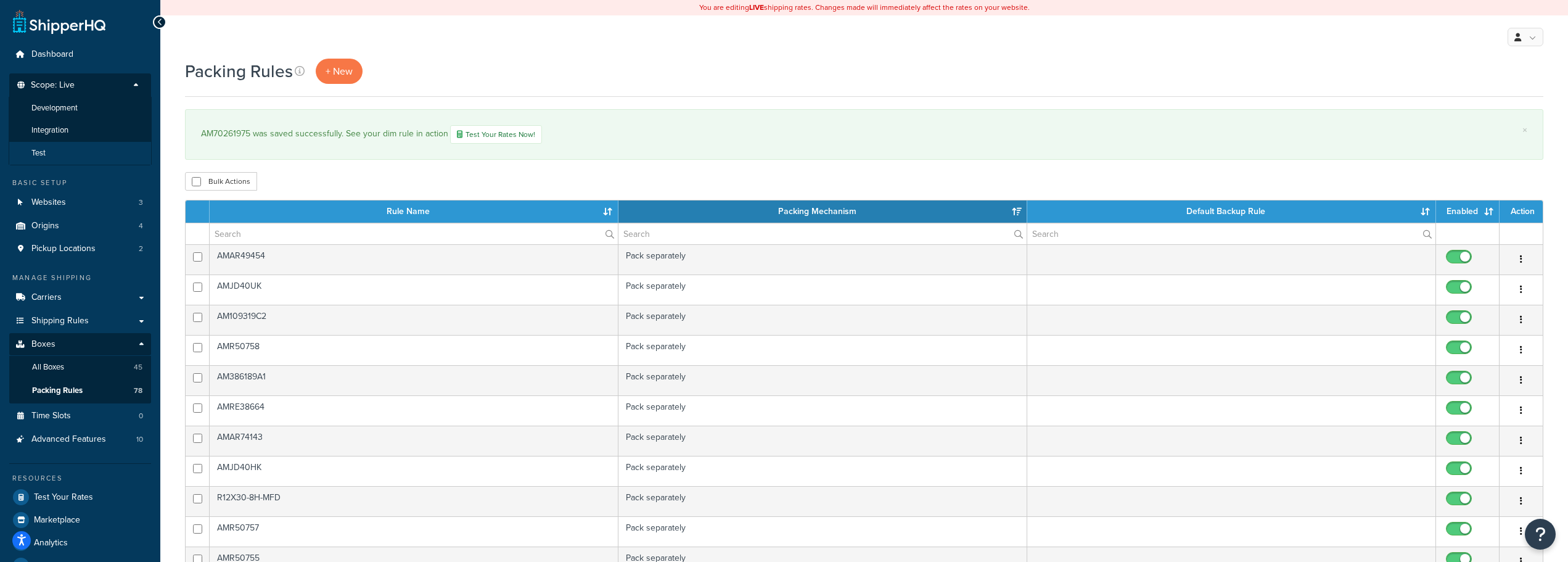
click at [53, 149] on li "Test" at bounding box center [80, 153] width 143 height 23
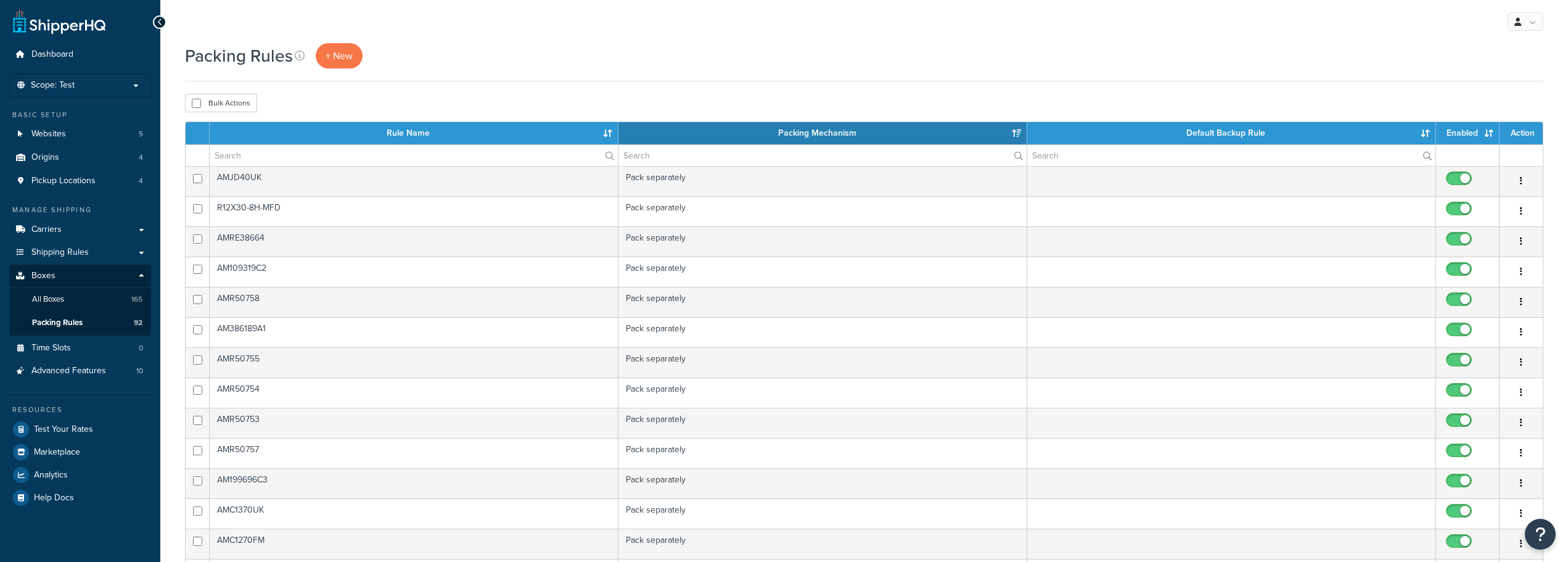
select select "15"
click at [260, 160] on input "text" at bounding box center [413, 155] width 408 height 21
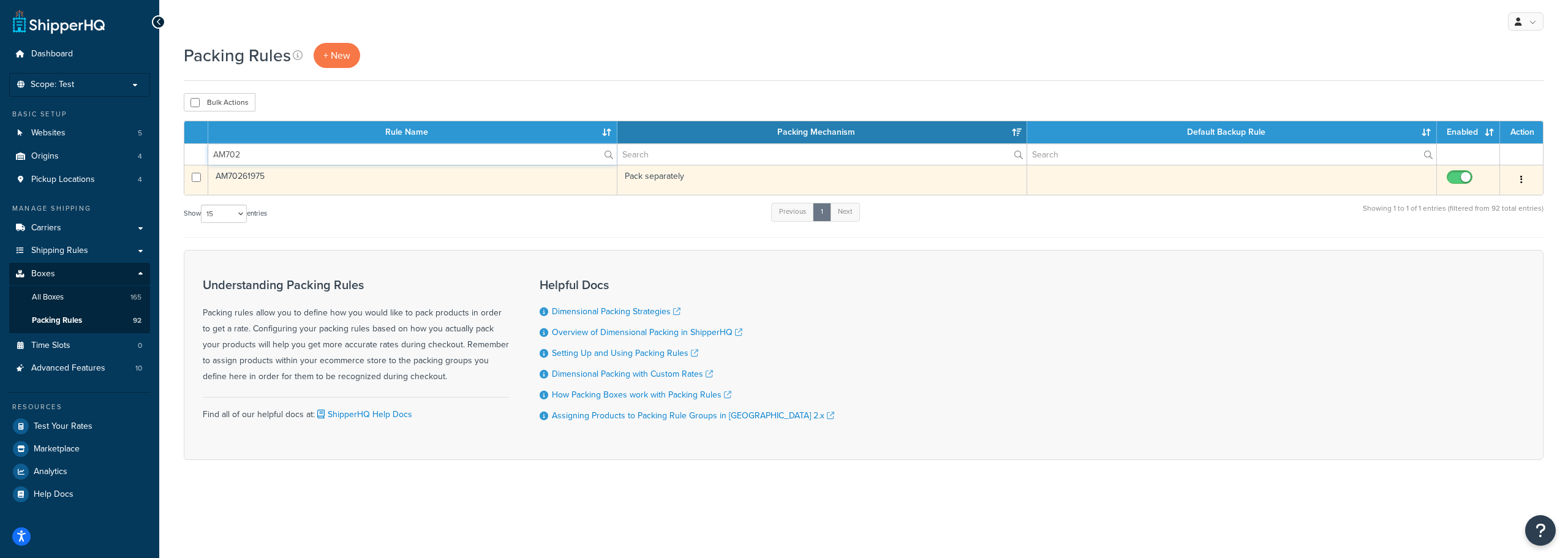
type input "AM702"
click at [240, 175] on td "AM70261975" at bounding box center [413, 179] width 409 height 30
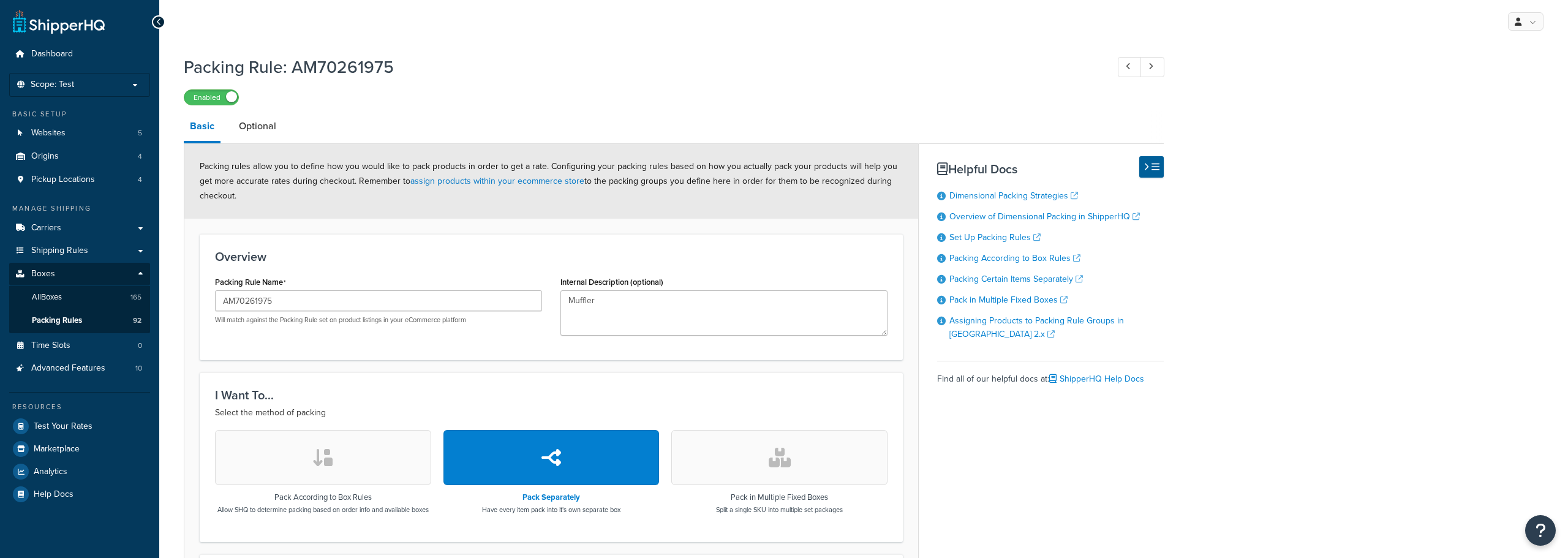
select select "740327"
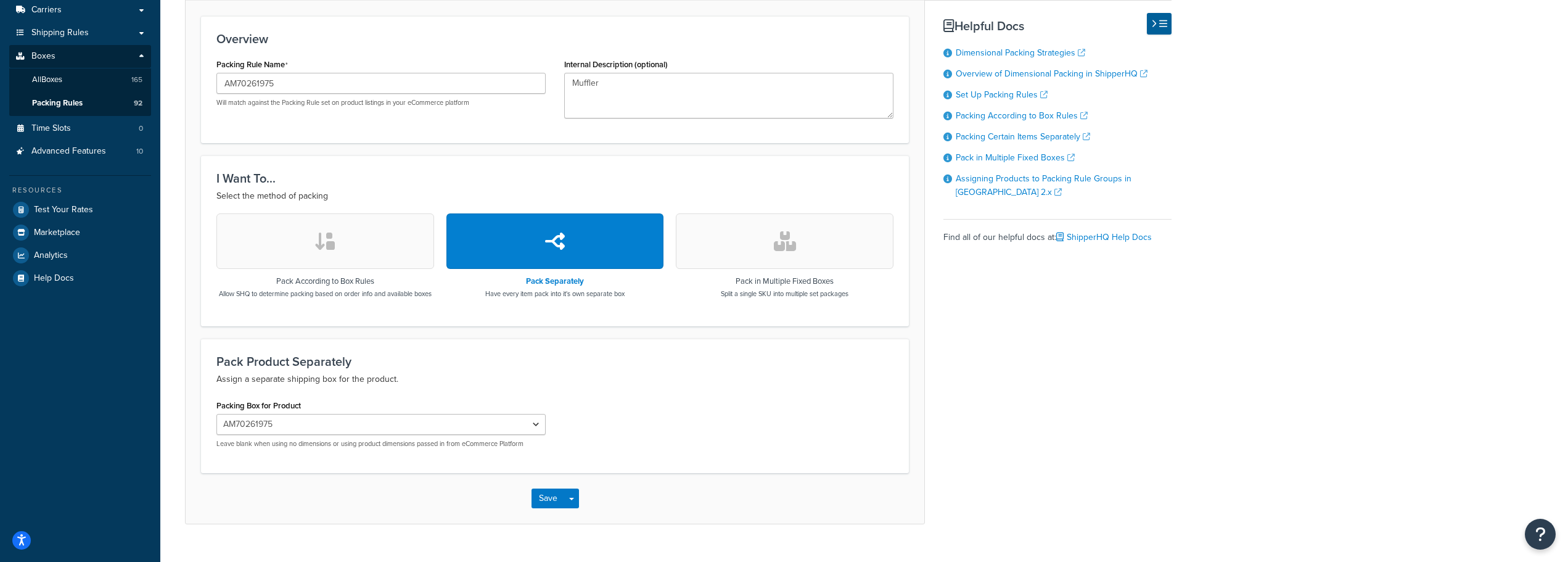
scroll to position [253, 0]
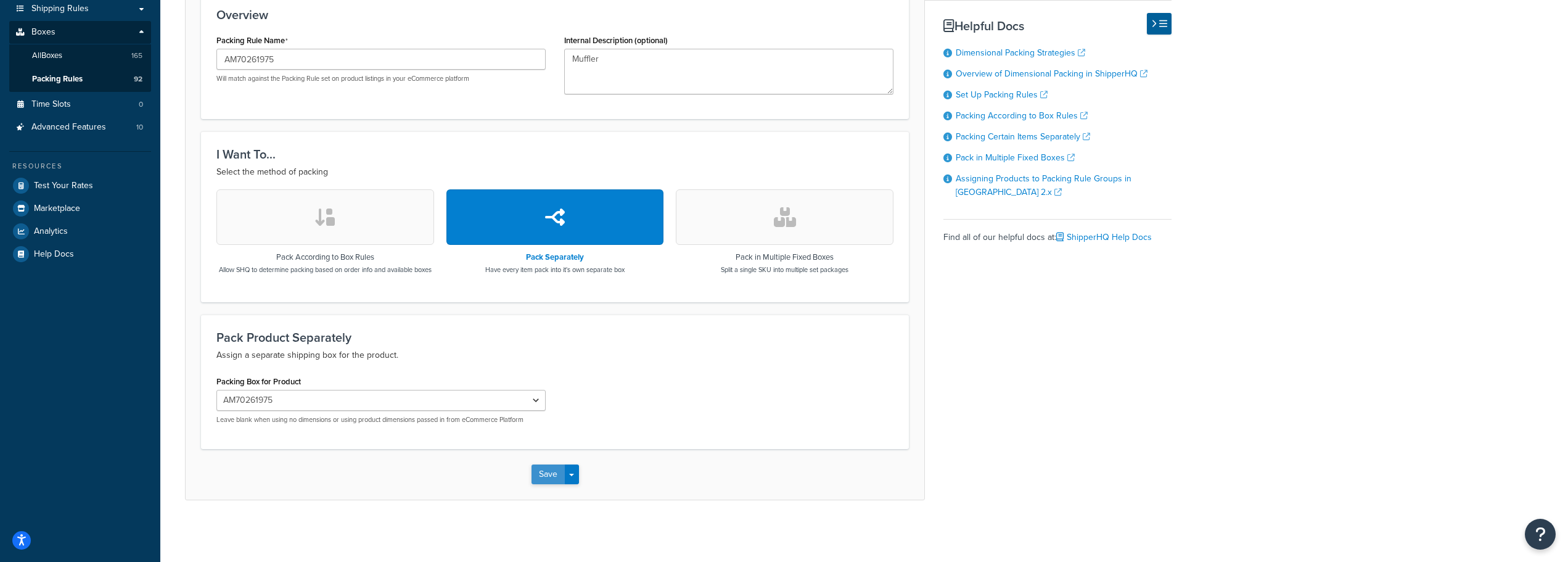
click at [537, 476] on button "Save" at bounding box center [548, 474] width 33 height 19
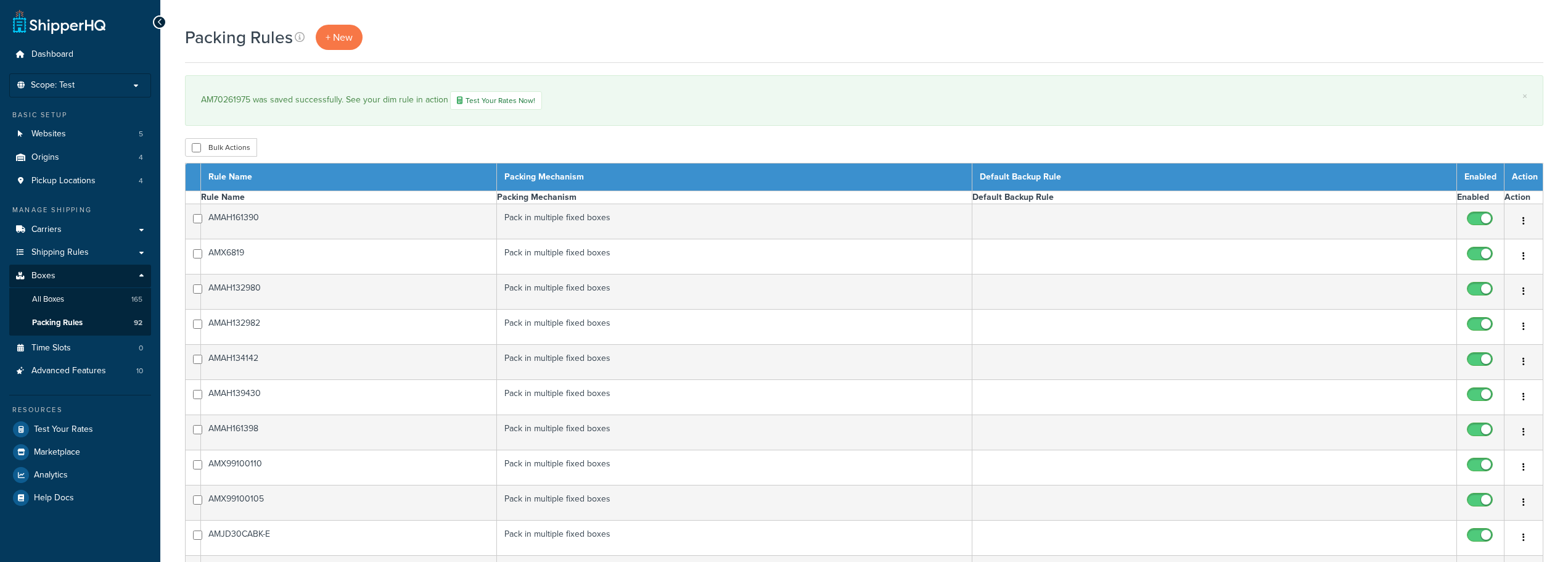
select select "15"
